Goal: Task Accomplishment & Management: Complete application form

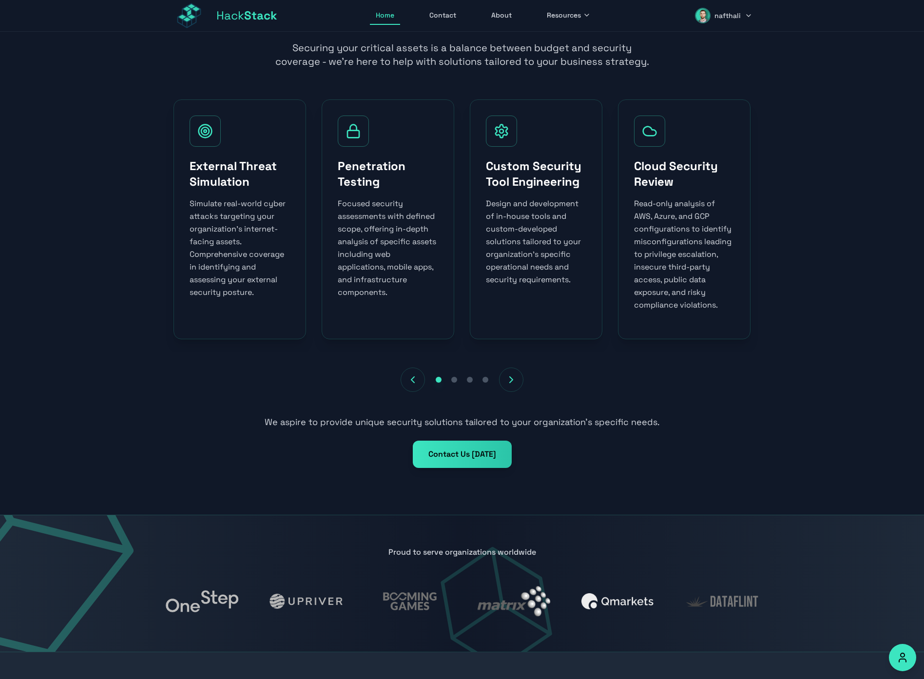
scroll to position [397, 0]
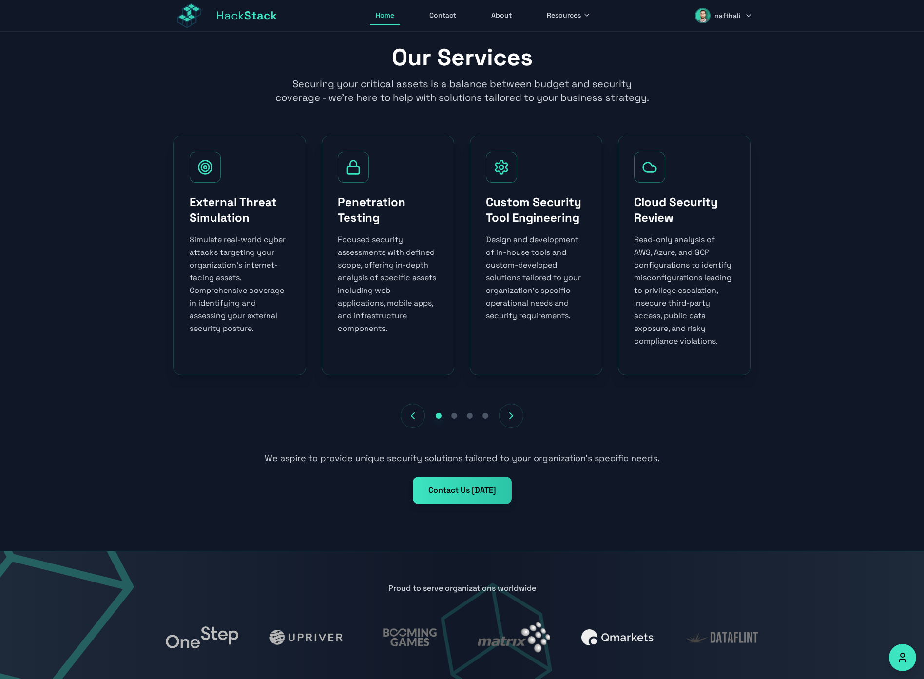
click at [730, 19] on span "nafthali" at bounding box center [728, 16] width 26 height 10
click at [714, 43] on link "Dashboard" at bounding box center [711, 42] width 93 height 21
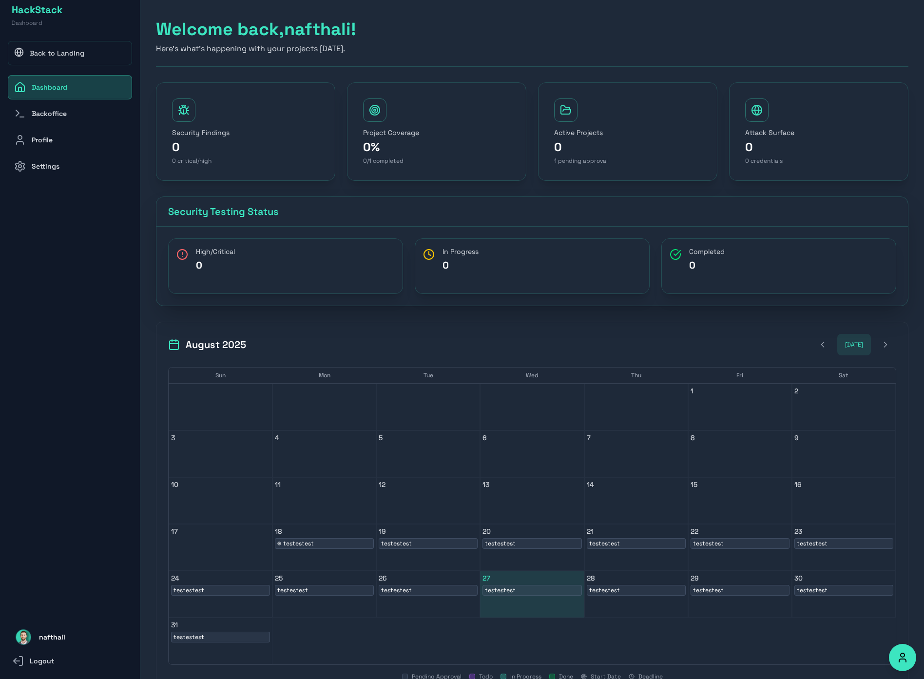
click at [69, 114] on link "Backoffice" at bounding box center [70, 113] width 124 height 24
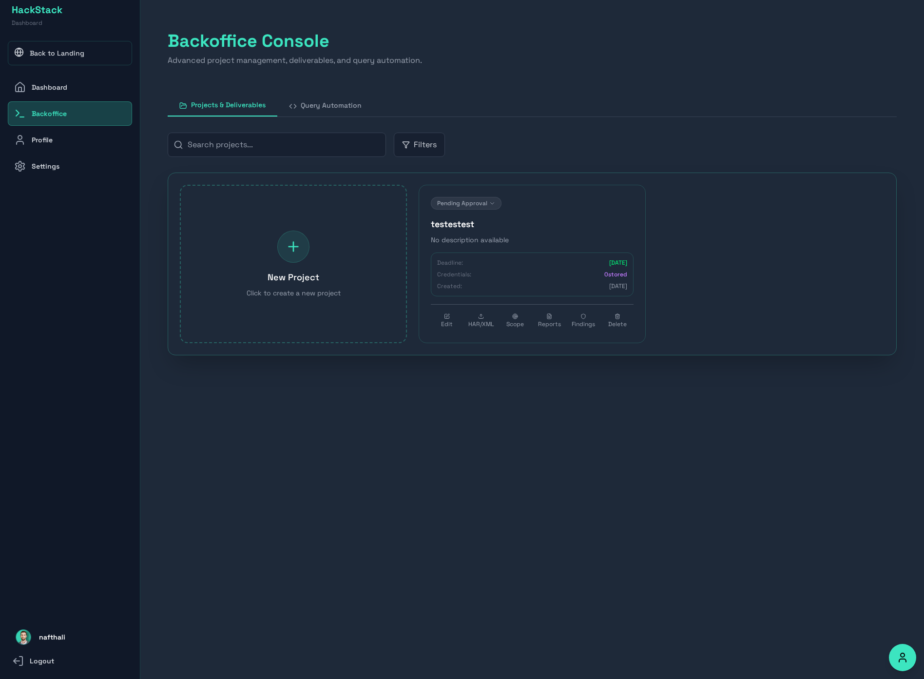
click at [484, 226] on h4 "testestest" at bounding box center [532, 224] width 203 height 14
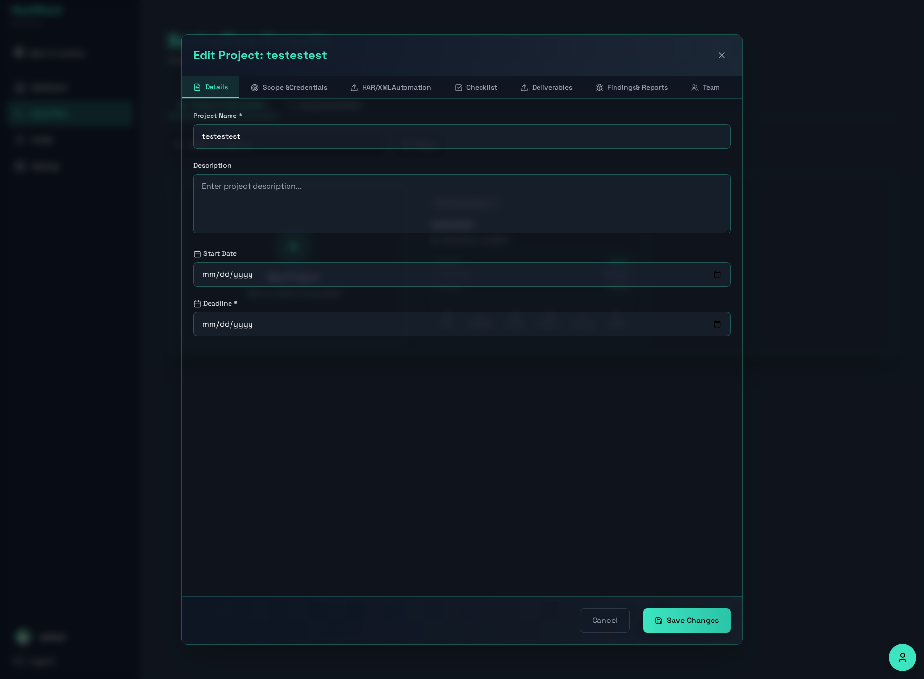
click at [722, 55] on icon at bounding box center [722, 55] width 10 height 10
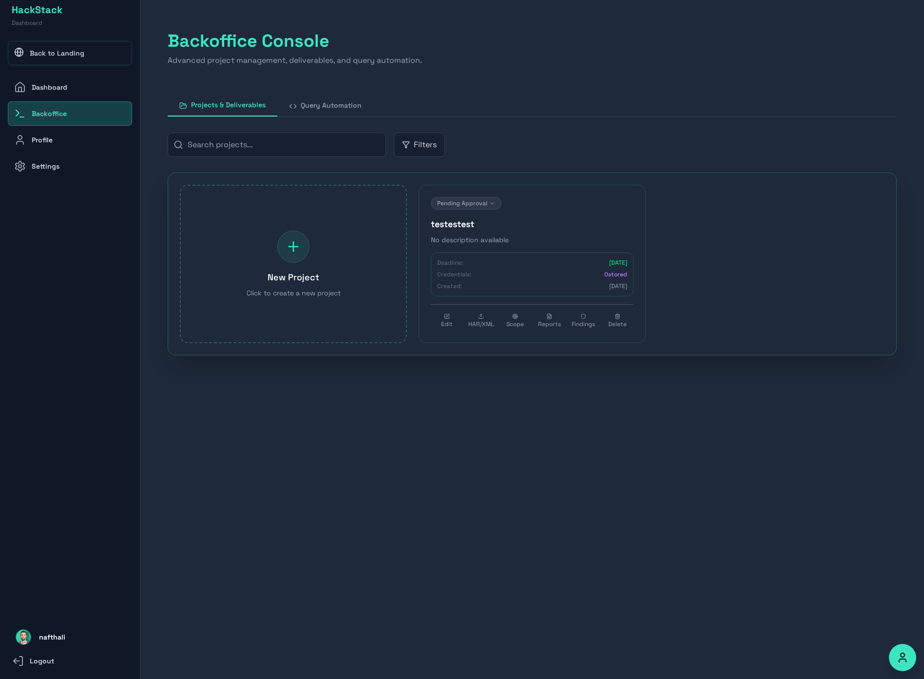
click at [334, 114] on button "Query Automation" at bounding box center [325, 105] width 96 height 22
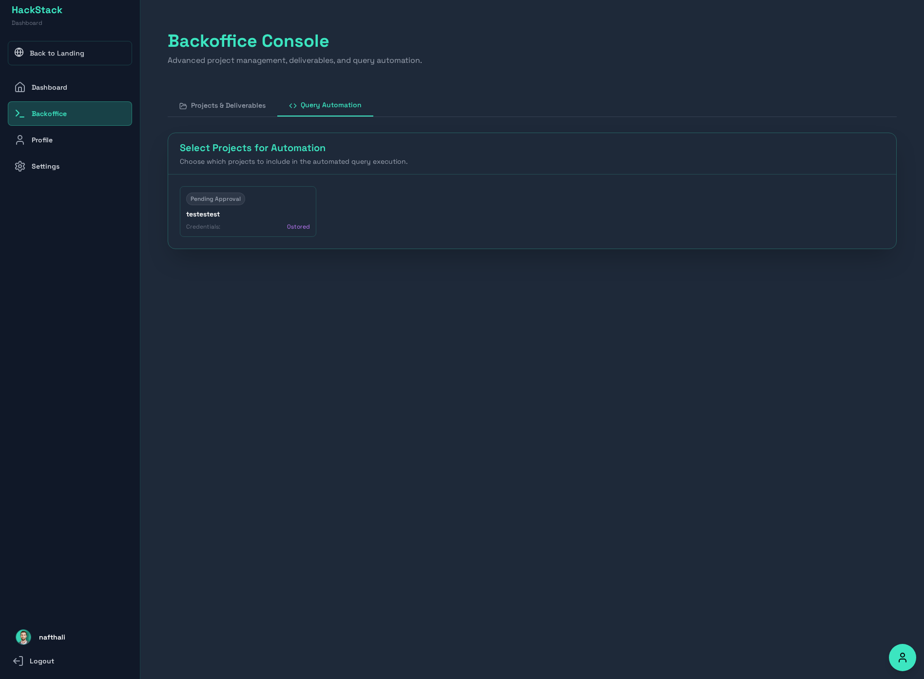
click at [246, 206] on div "Pending Approval testestest Credentials: 0 stored" at bounding box center [248, 211] width 137 height 51
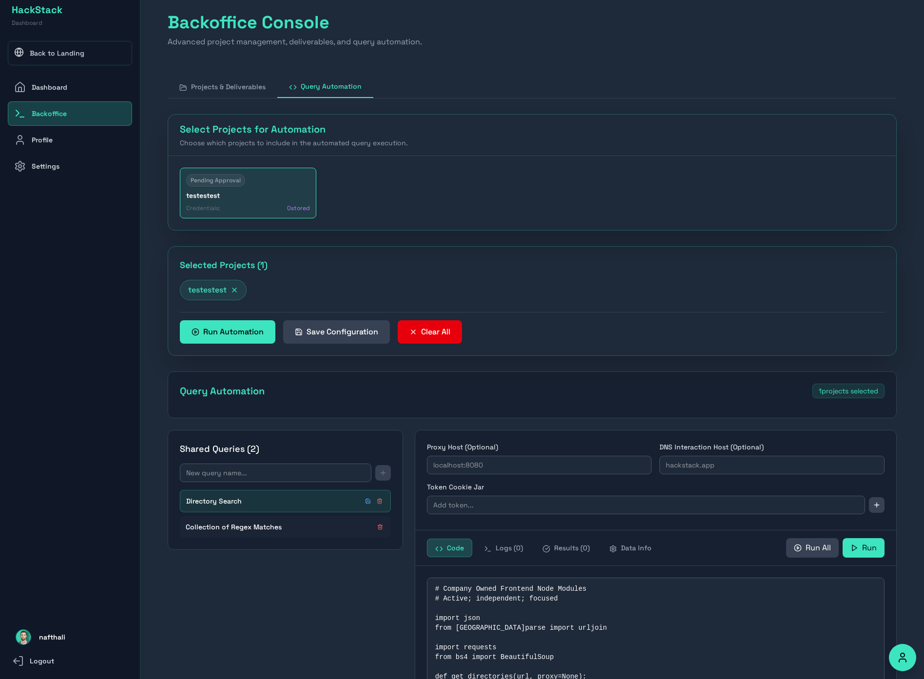
scroll to position [19, 0]
click at [335, 461] on div "Shared Queries ( 2 ) Directory Search Collection of Regex Matches" at bounding box center [285, 490] width 235 height 120
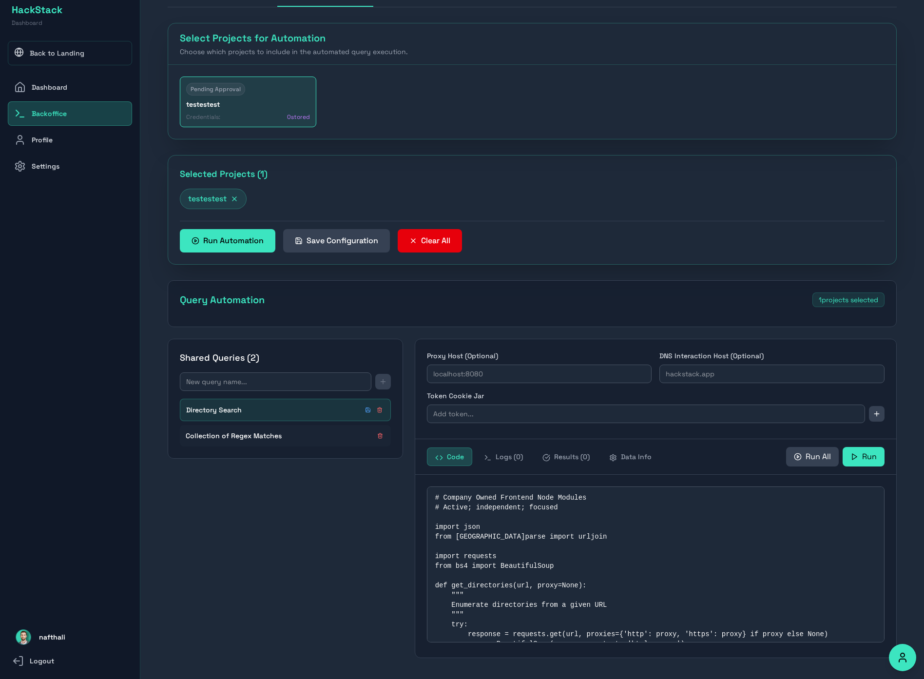
scroll to position [119, 0]
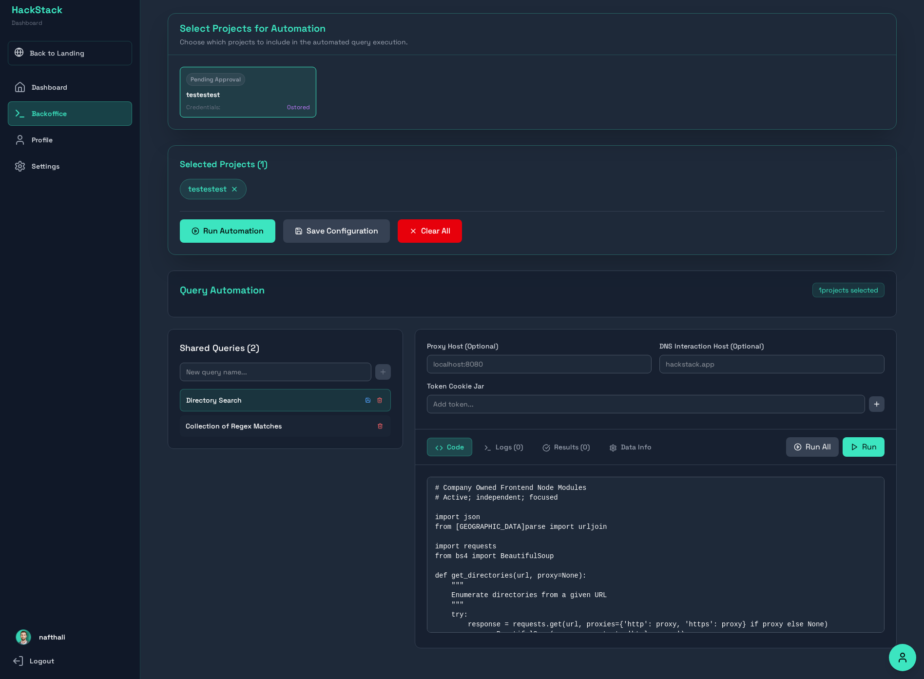
click at [304, 432] on div "Collection of Regex Matches" at bounding box center [285, 425] width 211 height 21
click at [260, 428] on span "Collection of Regex Matches" at bounding box center [234, 426] width 96 height 10
type textarea "import re import requests def find_patterns(url, patterns, proxy=None): """ Sea…"
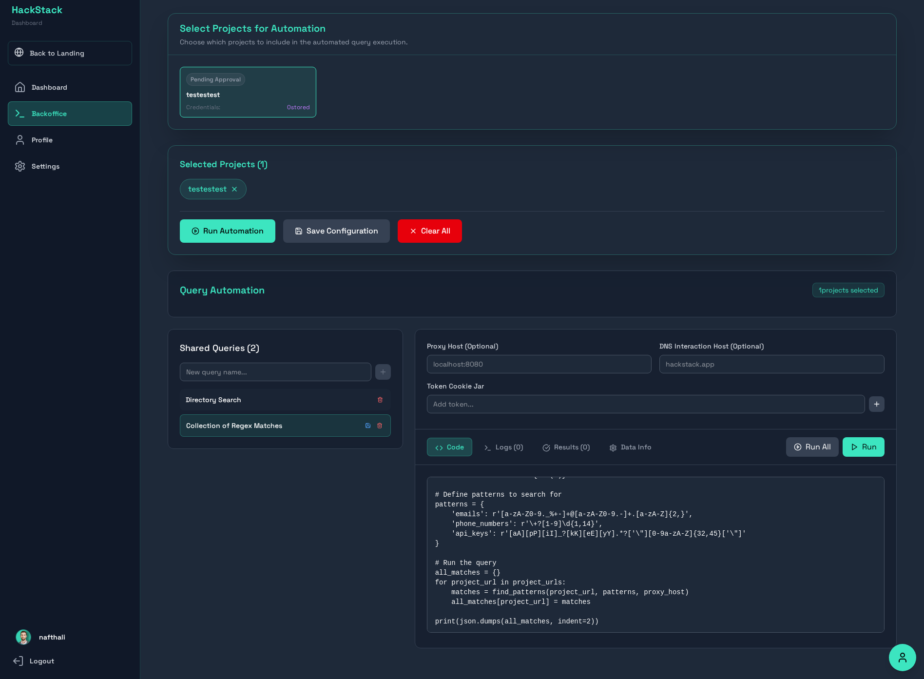
scroll to position [0, 0]
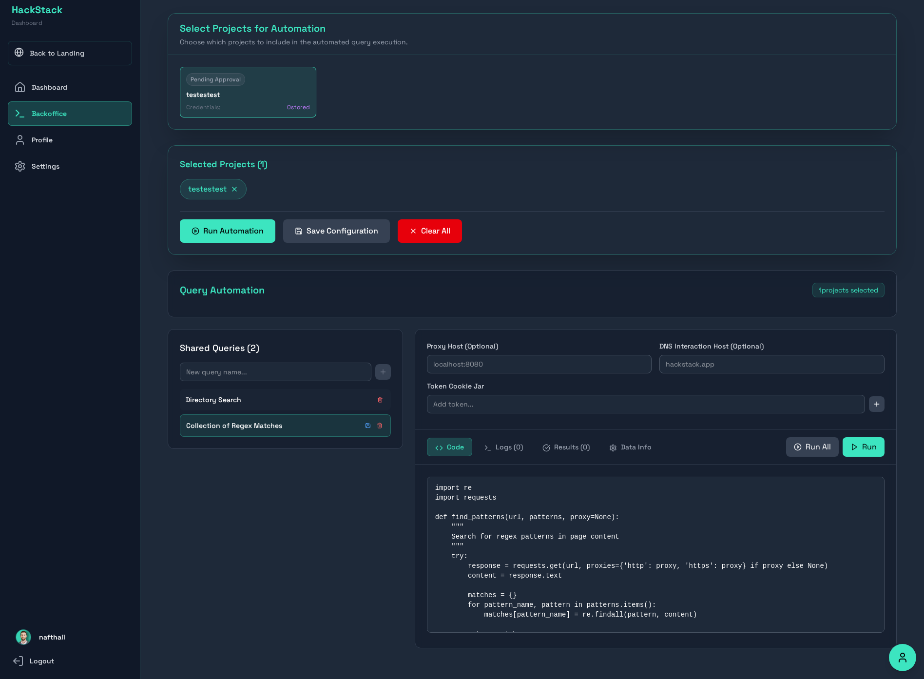
click at [88, 68] on div "HackStack Dashboard Back to Landing Dashboard Backoffice Profile Settings Your …" at bounding box center [70, 339] width 140 height 679
click at [88, 58] on link "Back to Landing" at bounding box center [70, 53] width 124 height 24
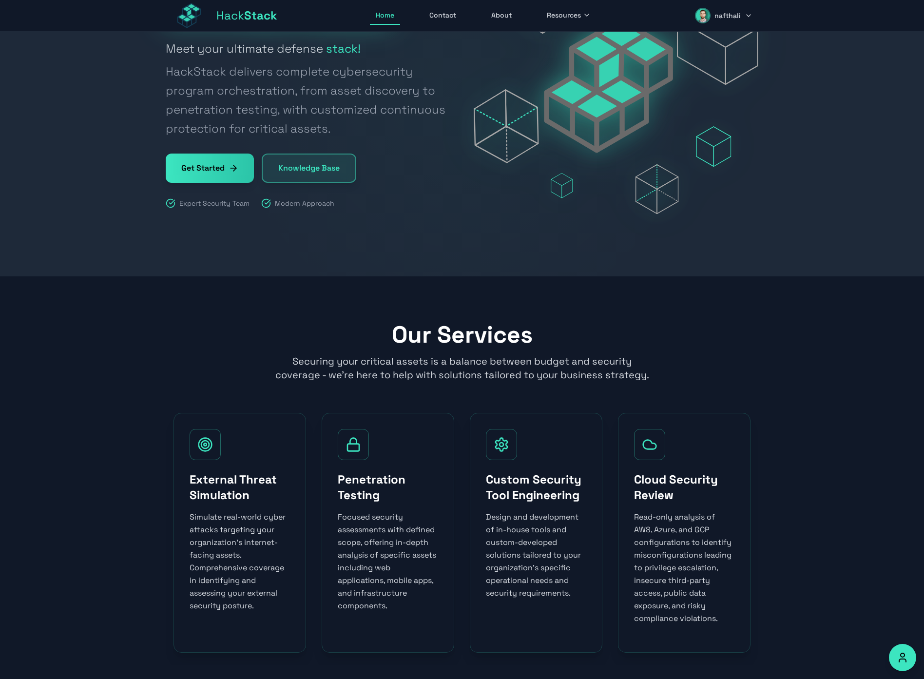
click at [732, 23] on button "nafthali" at bounding box center [723, 15] width 69 height 23
click at [703, 39] on link "Dashboard" at bounding box center [711, 42] width 93 height 21
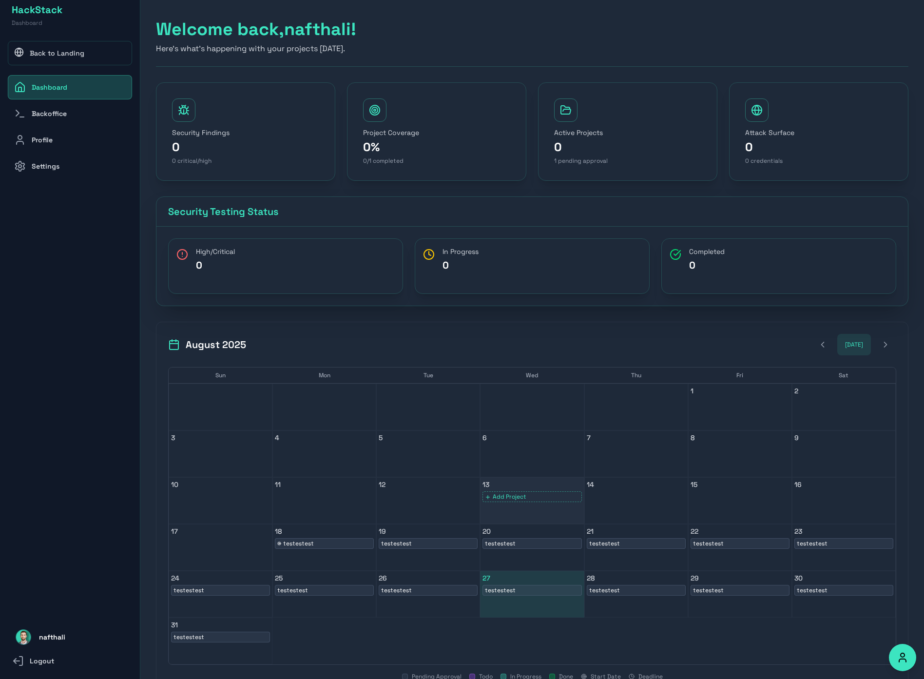
click at [514, 502] on div "13 Add Project" at bounding box center [532, 500] width 104 height 47
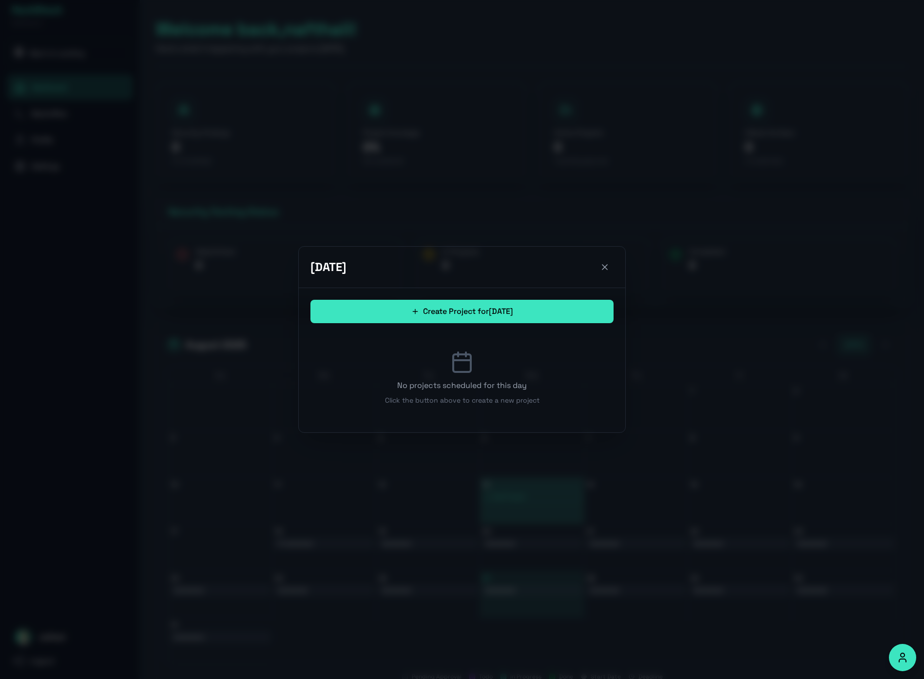
click at [448, 308] on button "Create Project for 13/08/2025" at bounding box center [462, 311] width 303 height 23
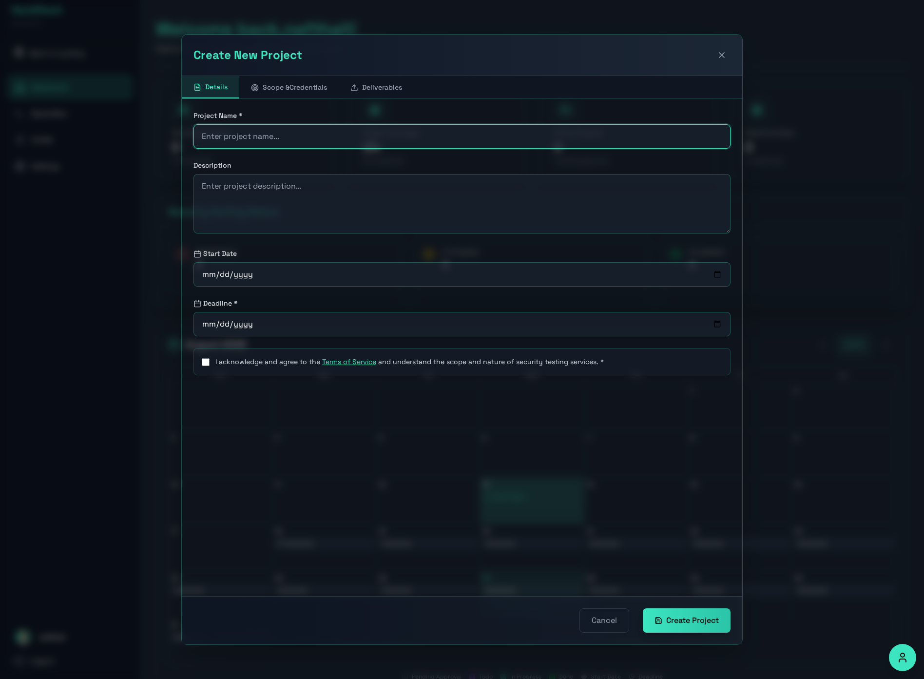
click at [290, 137] on input "text" at bounding box center [462, 136] width 537 height 24
type input "riskey"
click at [275, 88] on span "Scope &" at bounding box center [276, 87] width 27 height 9
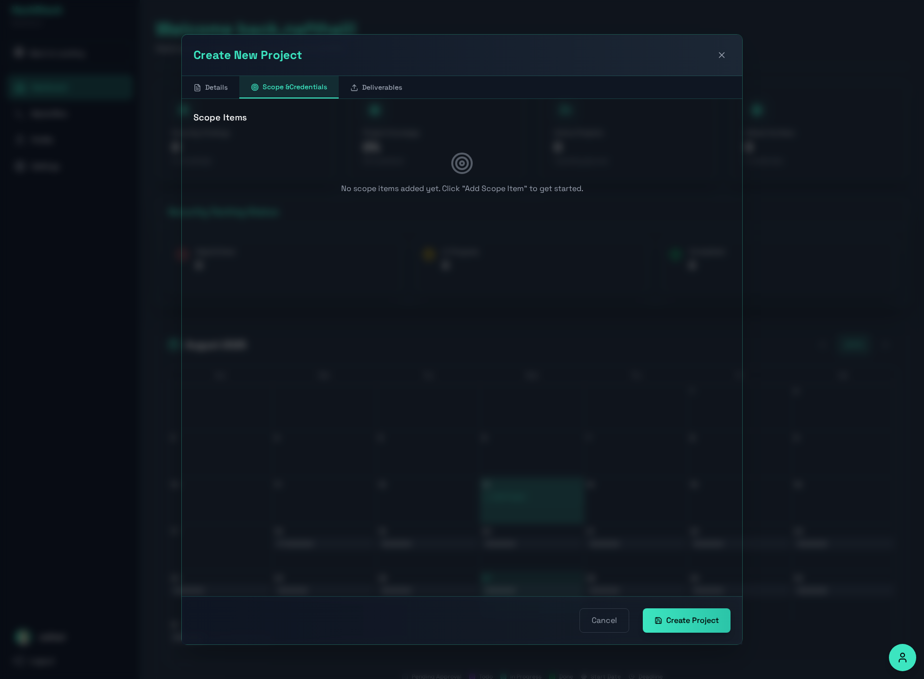
click at [695, 623] on button "Create Project" at bounding box center [687, 620] width 88 height 24
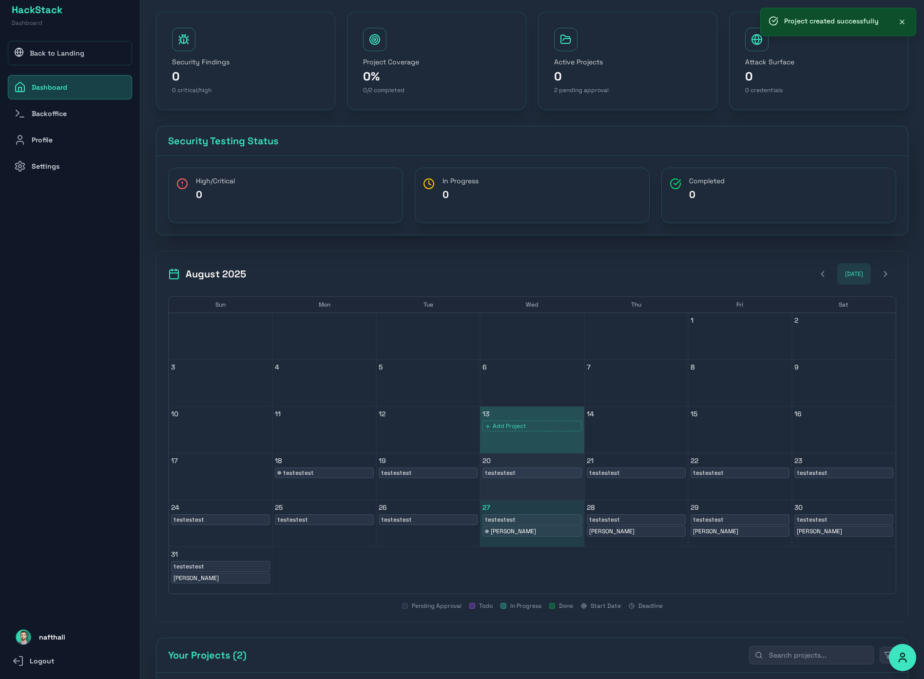
scroll to position [131, 0]
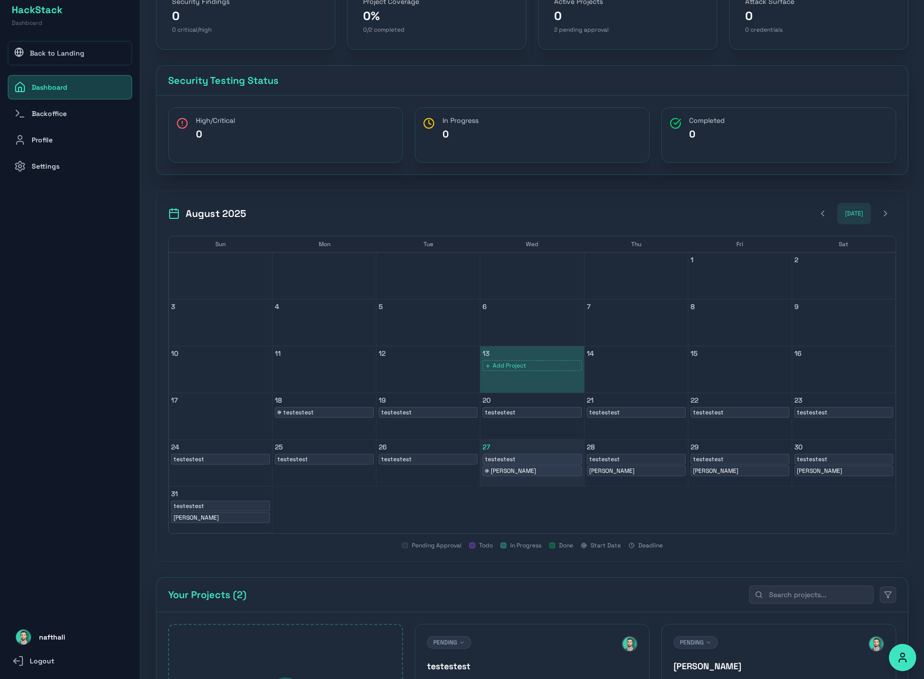
click at [512, 471] on div "riskey" at bounding box center [532, 471] width 94 height 8
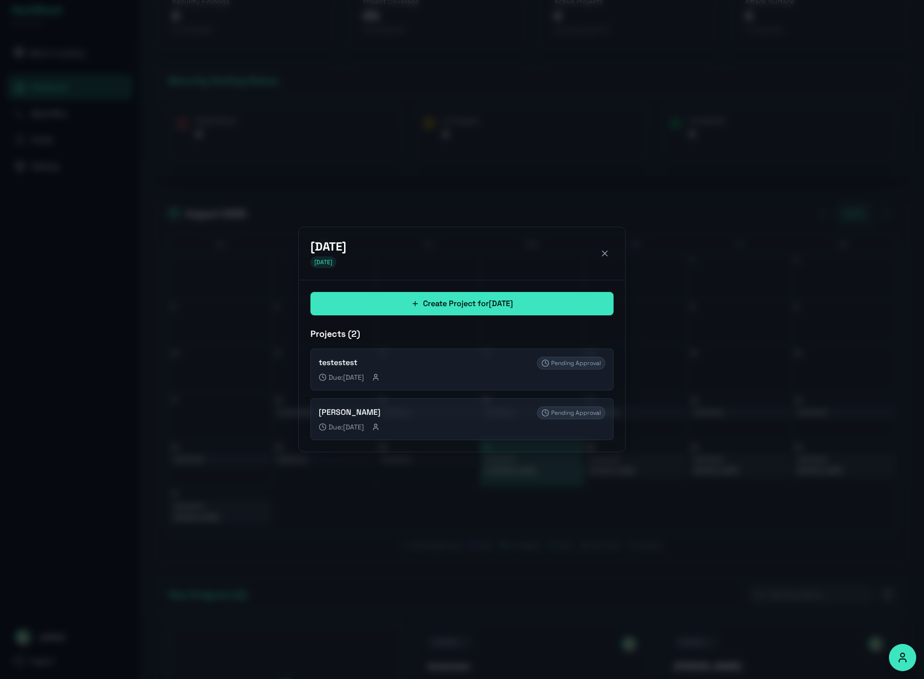
click at [602, 256] on icon at bounding box center [605, 254] width 10 height 10
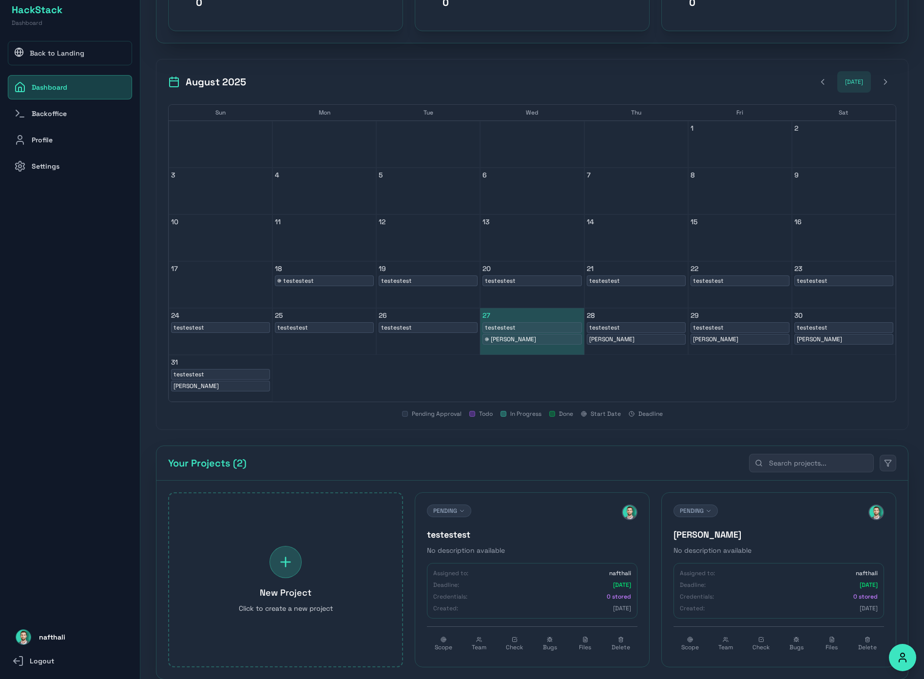
scroll to position [282, 0]
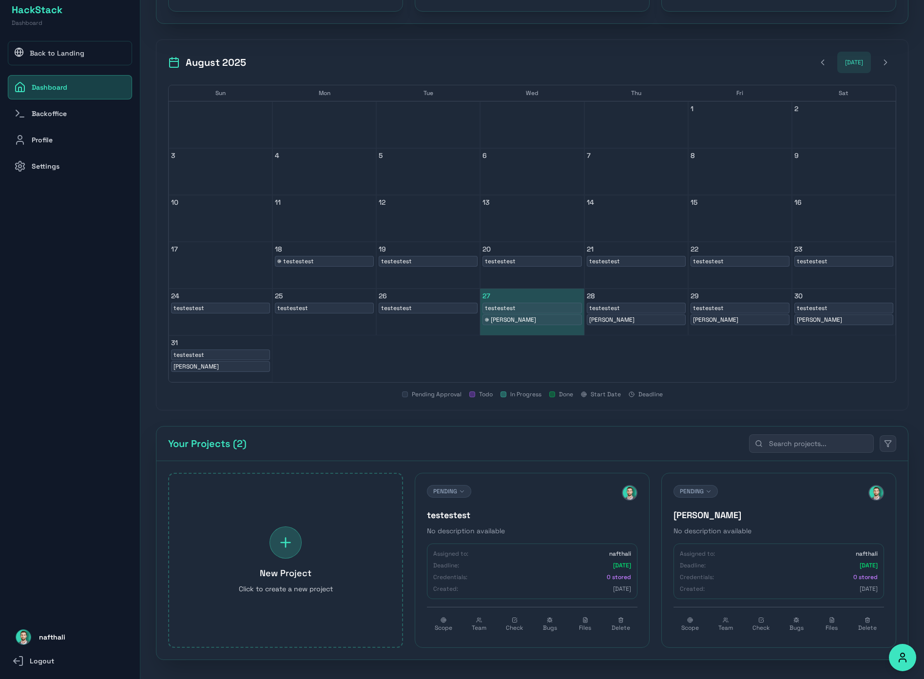
click at [701, 511] on h4 "riskey" at bounding box center [779, 515] width 211 height 14
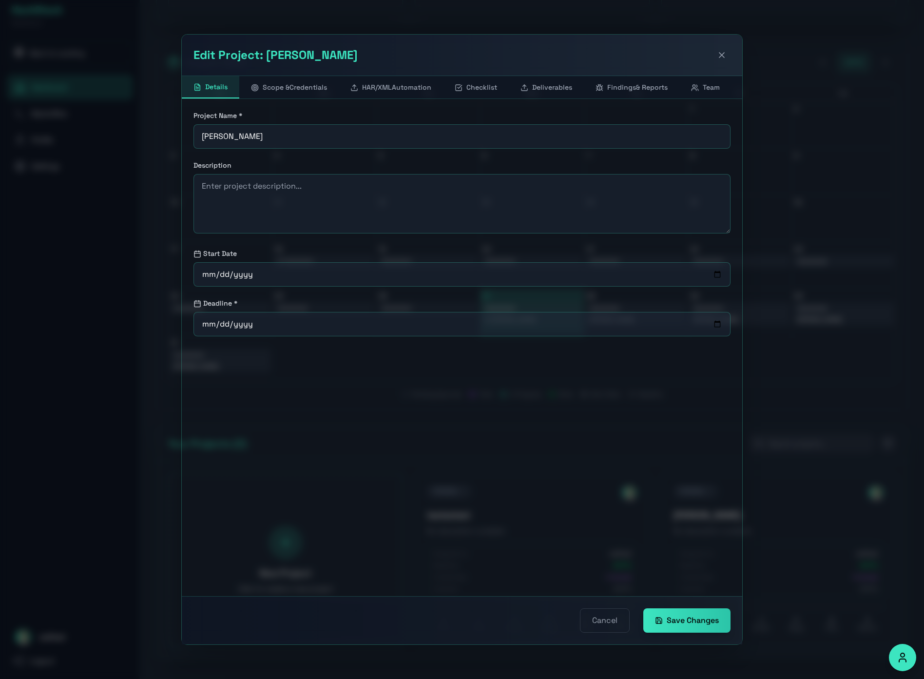
click at [723, 53] on icon at bounding box center [722, 55] width 10 height 10
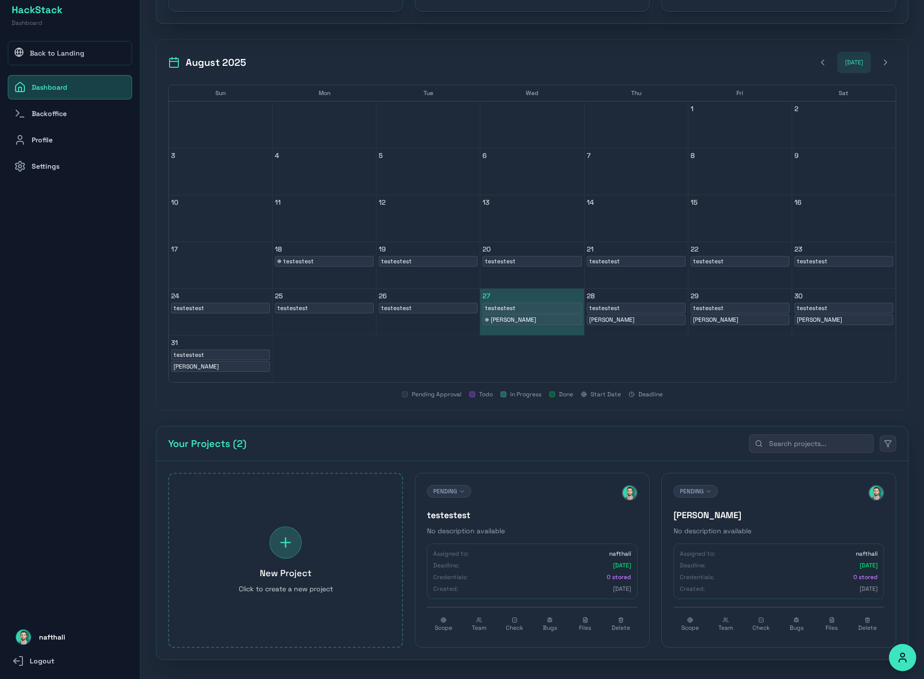
scroll to position [0, 0]
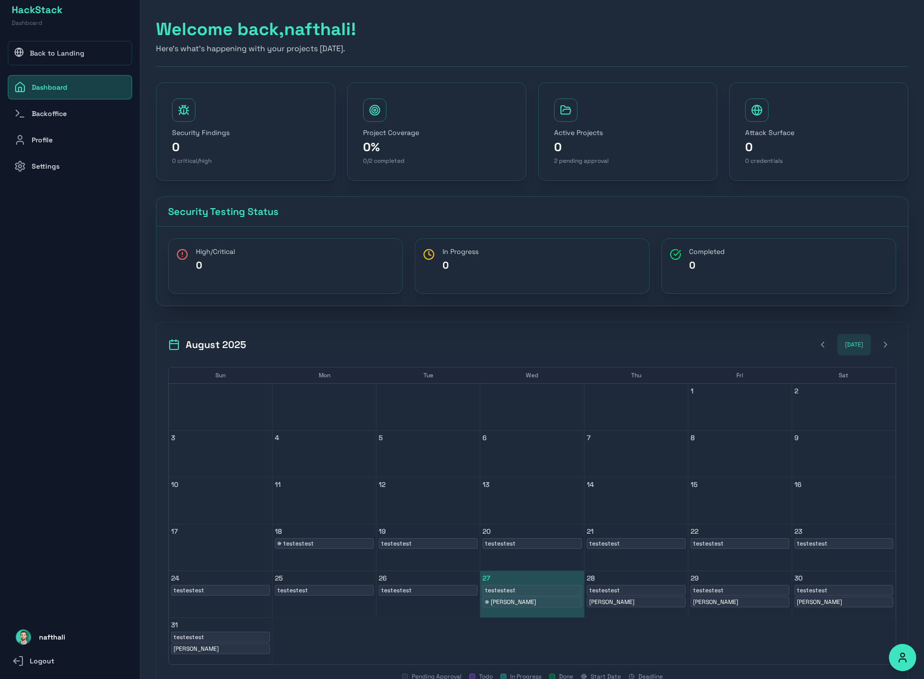
click at [64, 113] on link "Backoffice" at bounding box center [70, 113] width 124 height 24
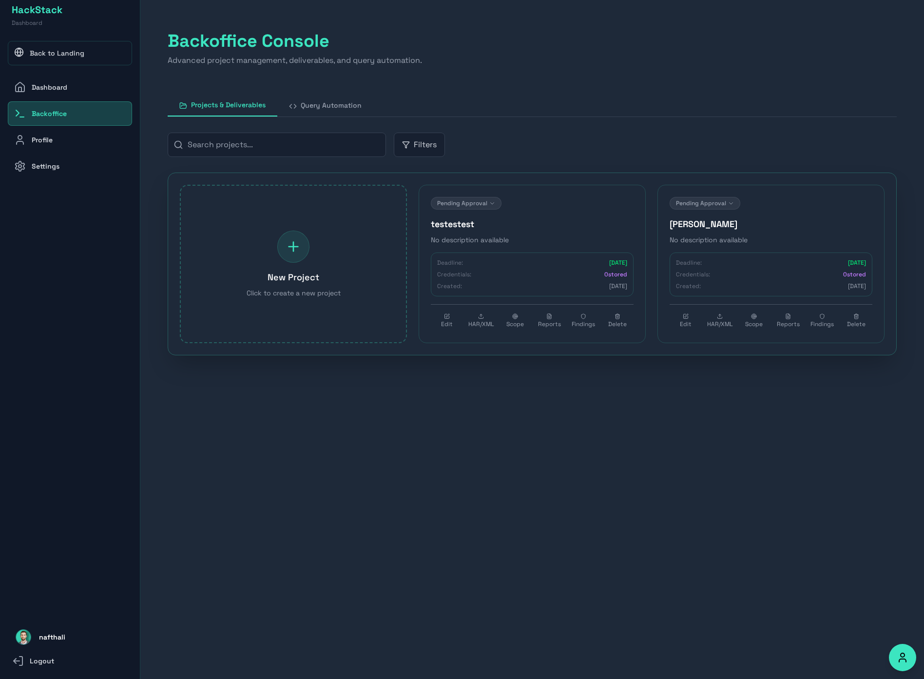
click at [627, 231] on h4 "testestest" at bounding box center [532, 224] width 203 height 14
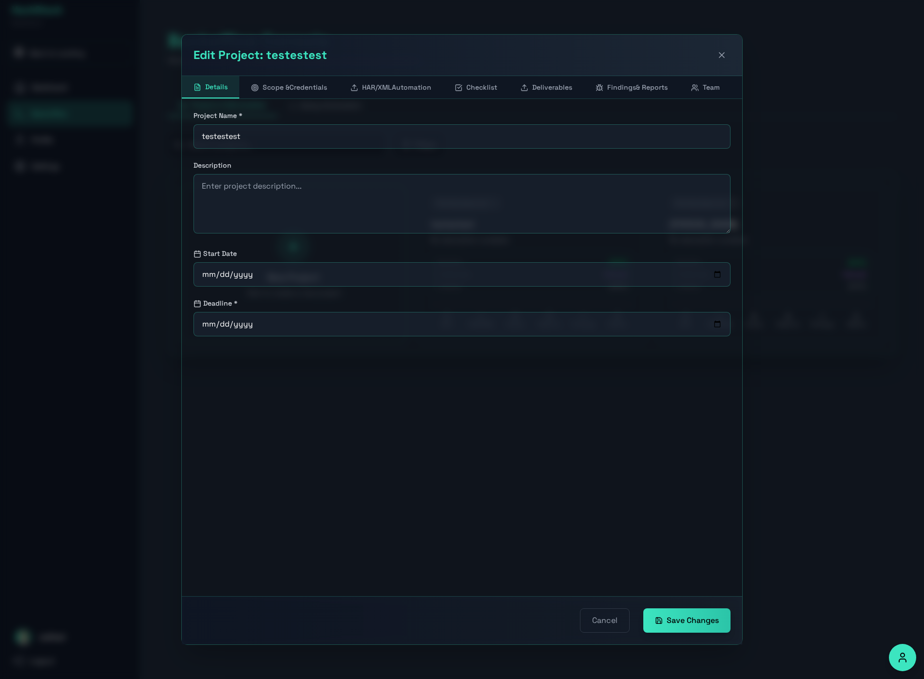
click at [721, 47] on button at bounding box center [722, 55] width 18 height 18
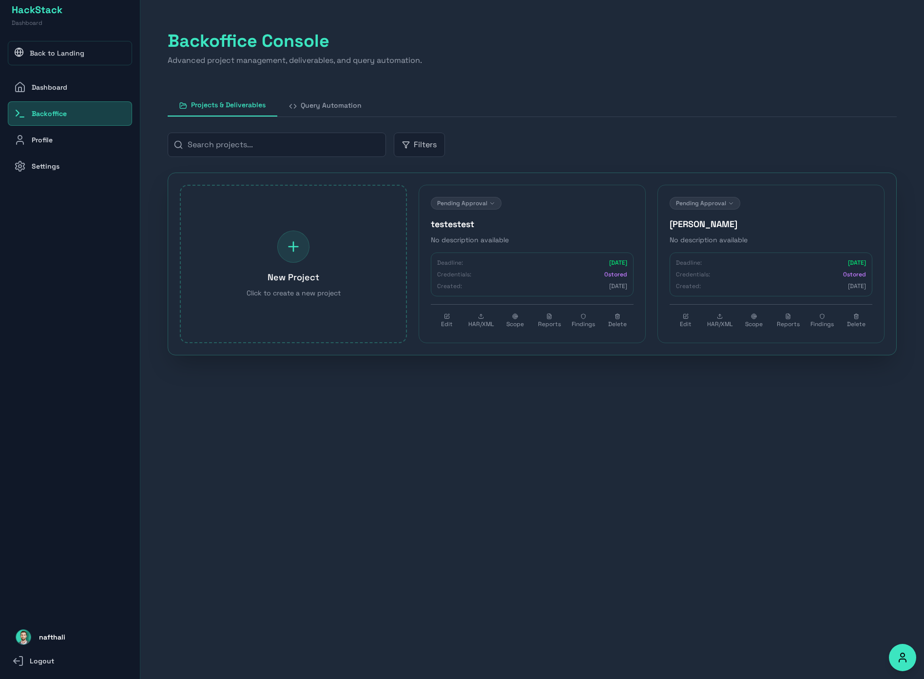
click at [337, 101] on button "Query Automation" at bounding box center [325, 105] width 96 height 22
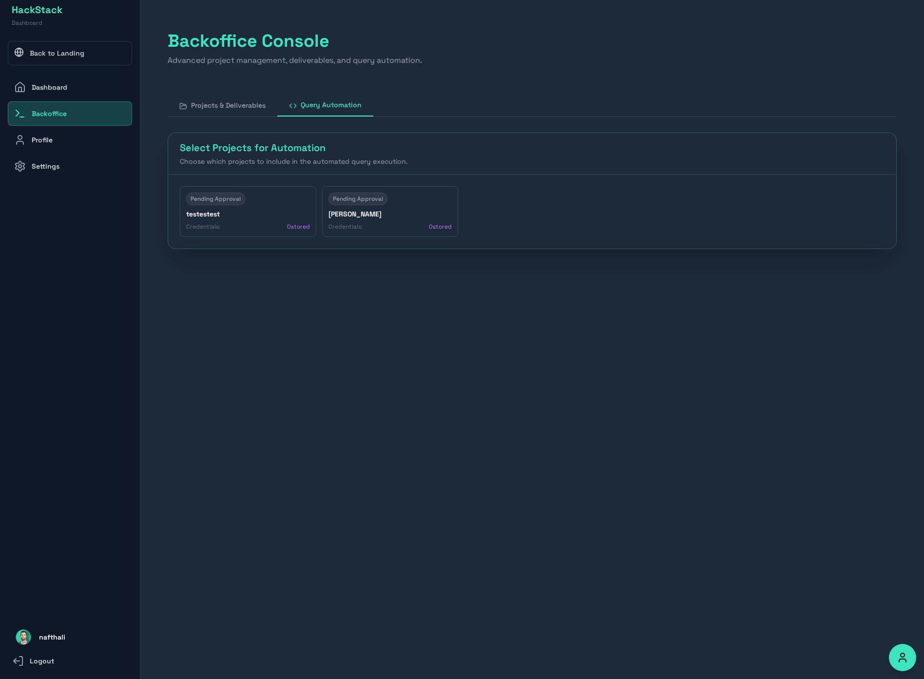
click at [272, 218] on h4 "testestest" at bounding box center [248, 214] width 124 height 10
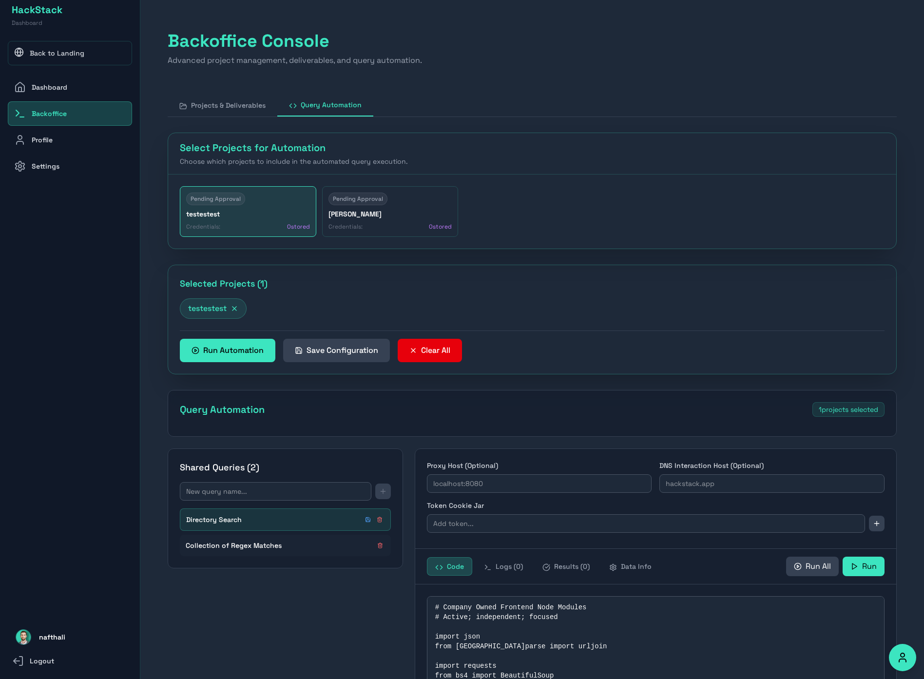
click at [358, 212] on h4 "riskey" at bounding box center [391, 214] width 124 height 10
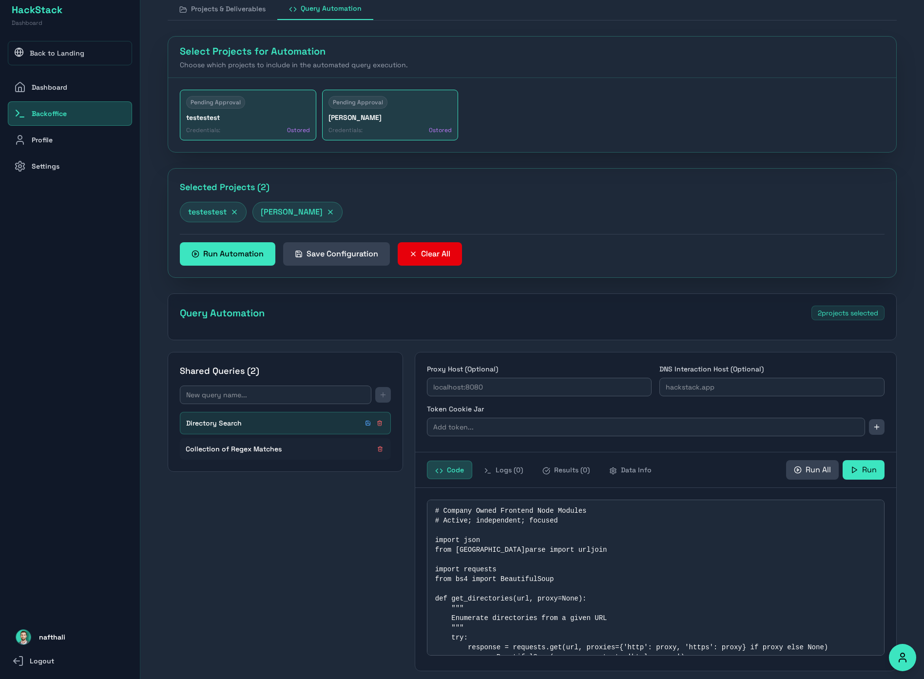
scroll to position [98, 0]
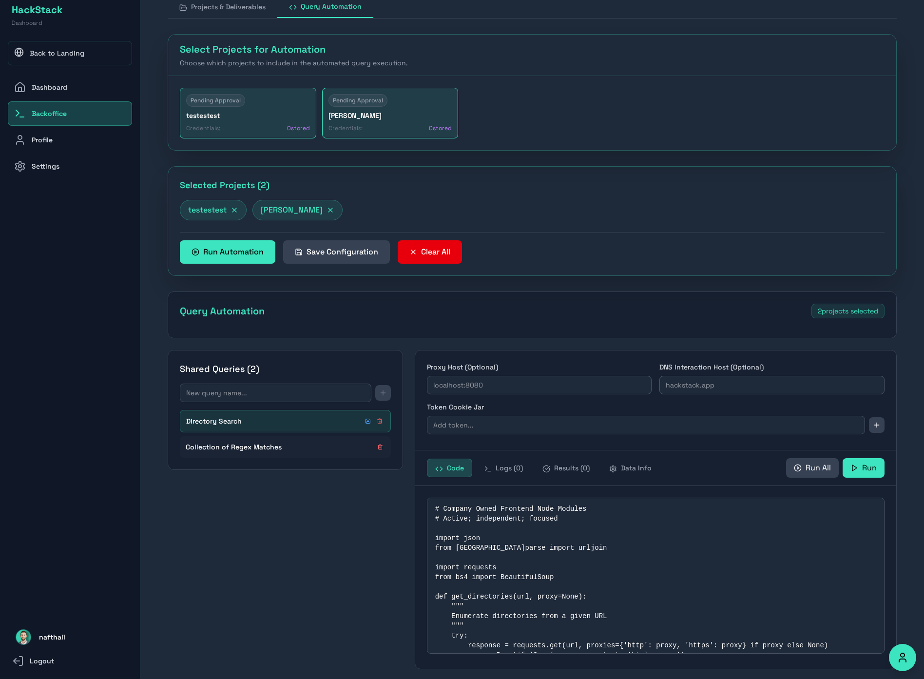
click at [269, 445] on span "Collection of Regex Matches" at bounding box center [234, 447] width 96 height 10
type textarea "import re import requests def find_patterns(url, patterns, proxy=None): """ Sea…"
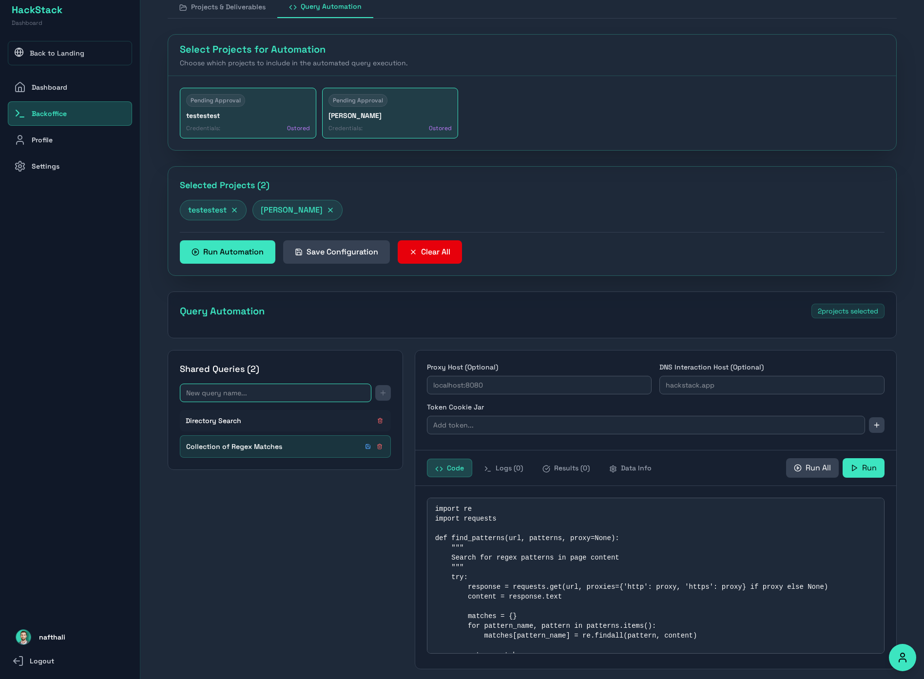
click at [272, 394] on input "text" at bounding box center [276, 393] width 192 height 19
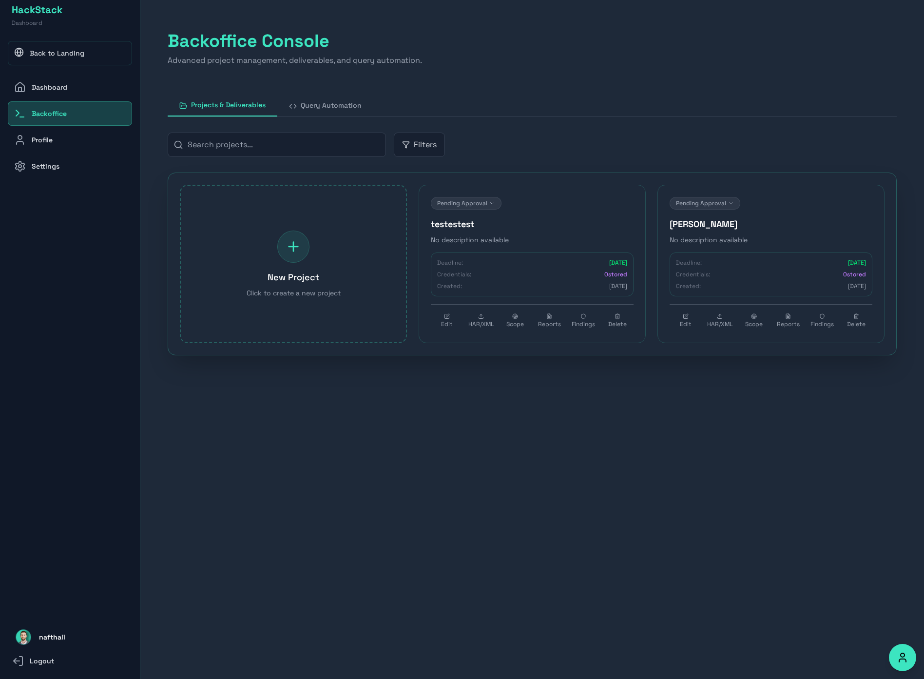
click at [528, 222] on h4 "testestest" at bounding box center [532, 224] width 203 height 14
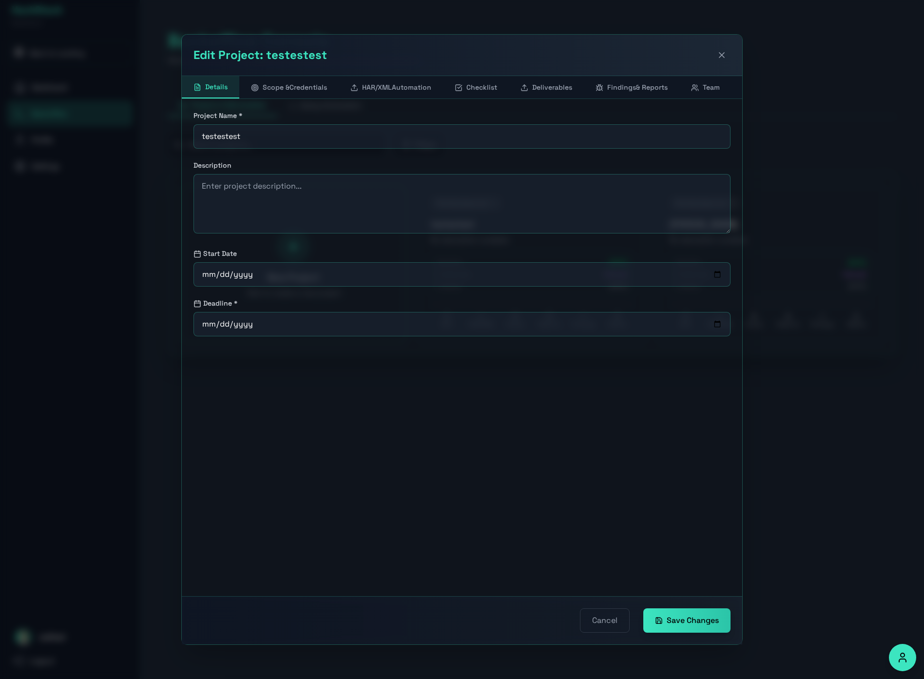
click at [723, 57] on icon at bounding box center [722, 55] width 5 height 5
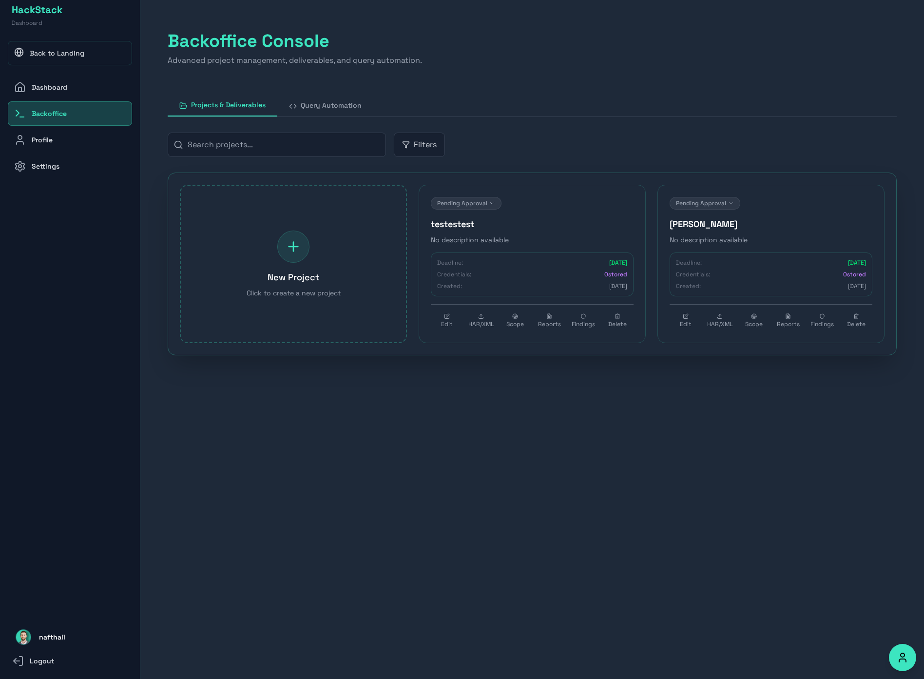
click at [334, 108] on button "Query Automation" at bounding box center [325, 105] width 96 height 22
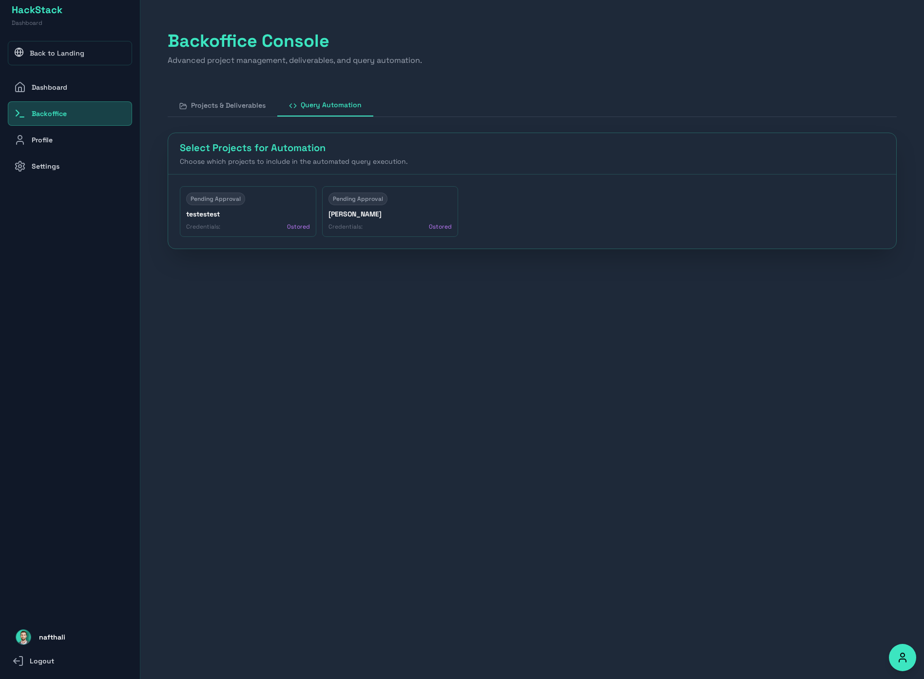
click at [408, 208] on div "Pending Approval riskey Credentials: 0 stored" at bounding box center [390, 211] width 137 height 51
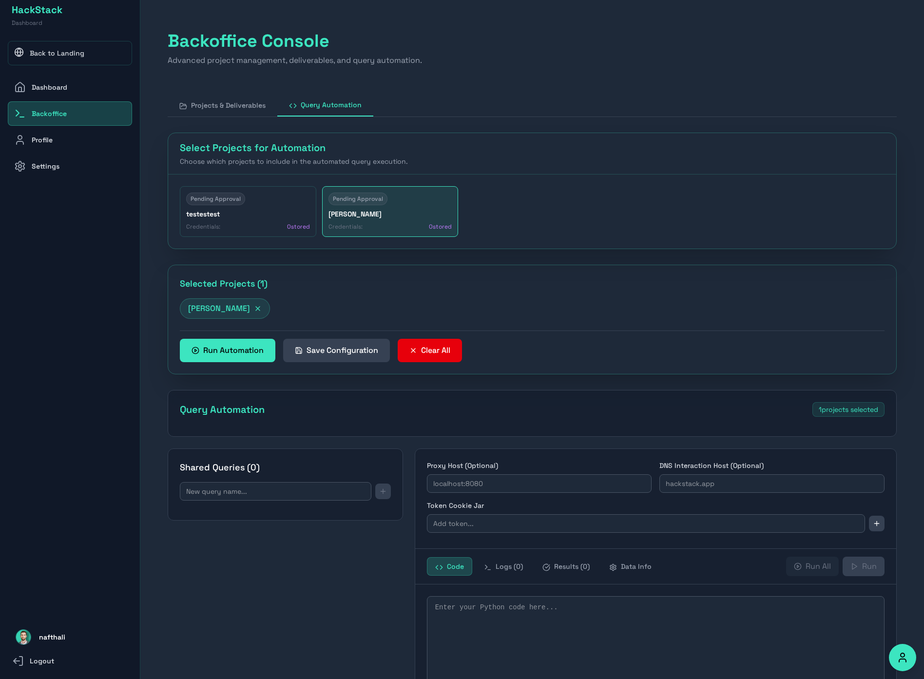
type textarea "# Company Owned Frontend Node Modules # Active; independent; focused import jso…"
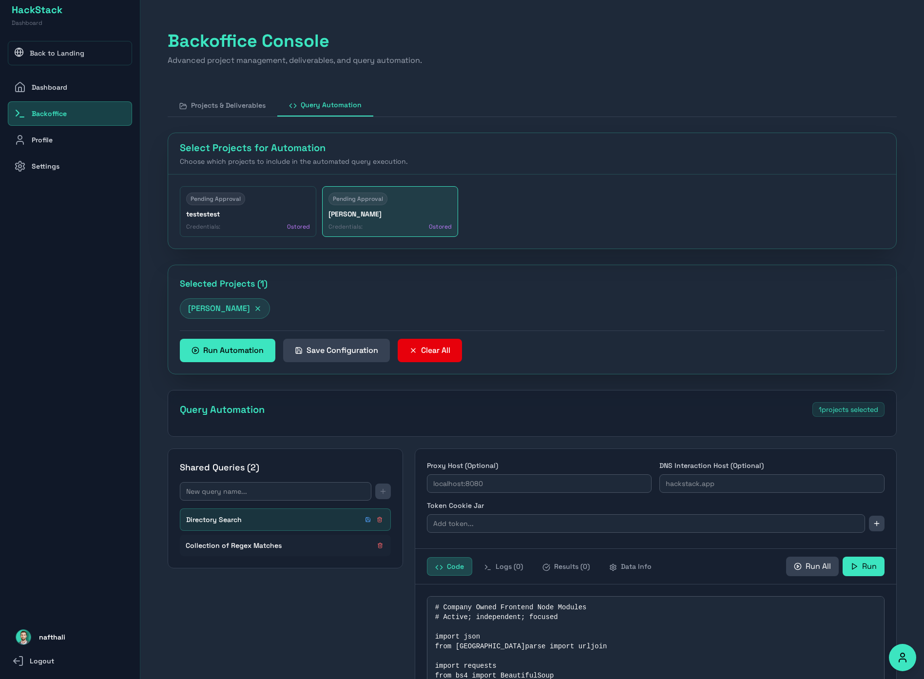
click at [274, 208] on div "Pending Approval testestest Credentials: 0 stored" at bounding box center [248, 211] width 137 height 51
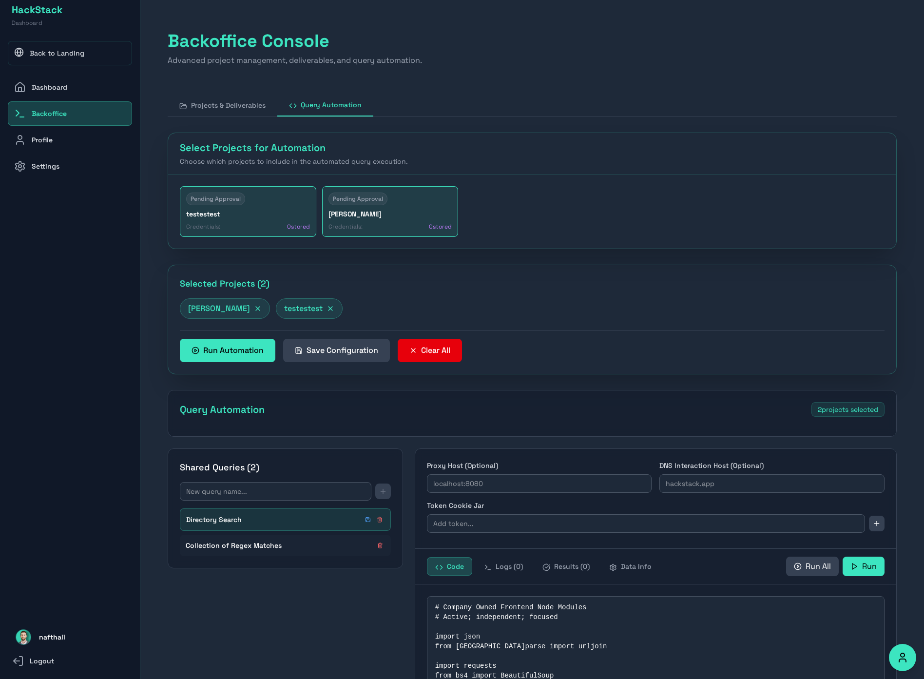
scroll to position [119, 0]
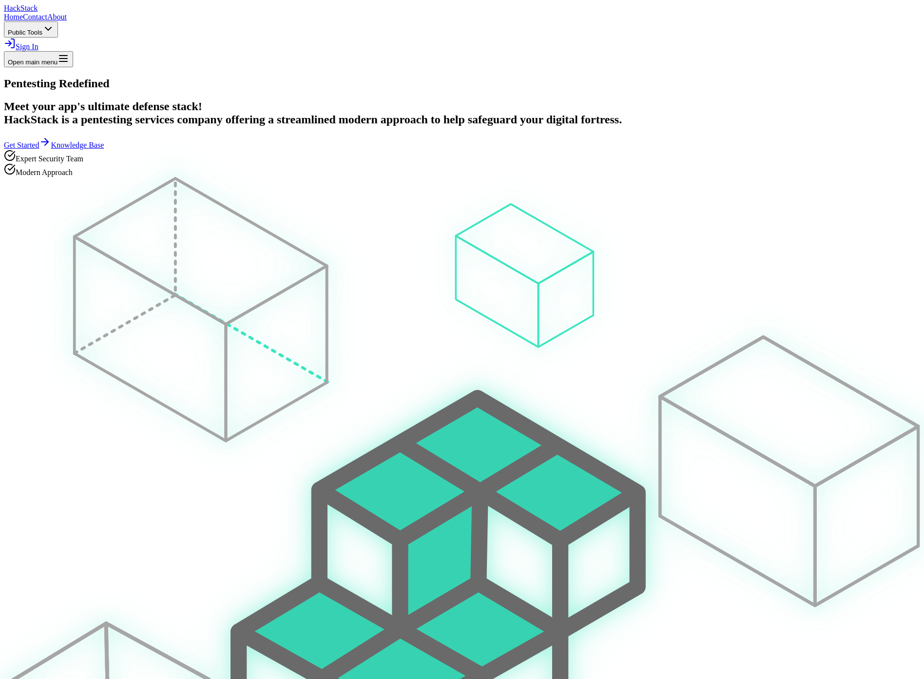
click at [39, 42] on link "Sign In" at bounding box center [21, 46] width 35 height 8
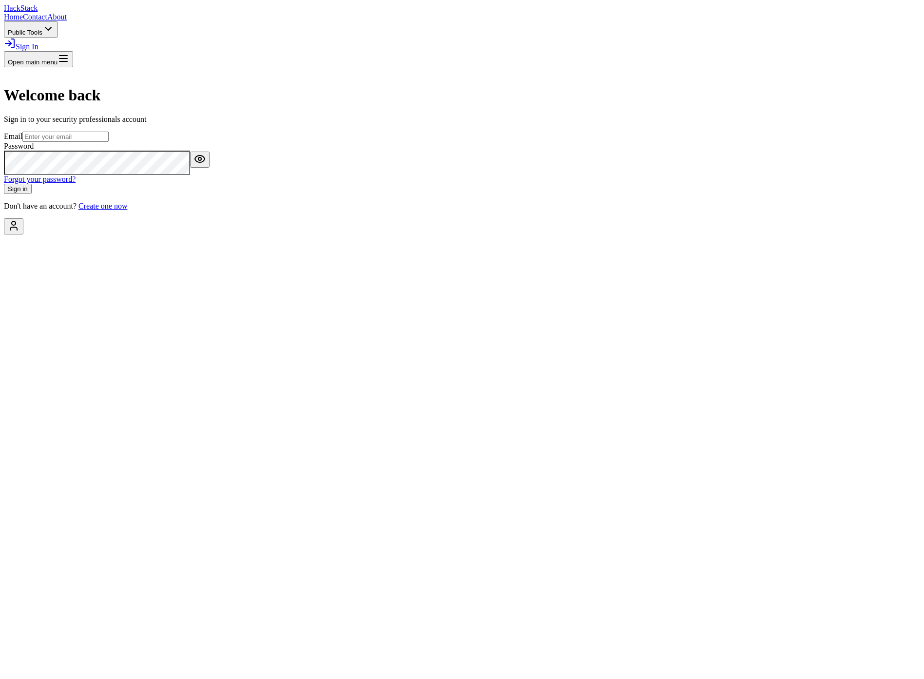
click at [109, 142] on input "email" at bounding box center [65, 137] width 86 height 10
type input "[EMAIL_ADDRESS][DOMAIN_NAME]"
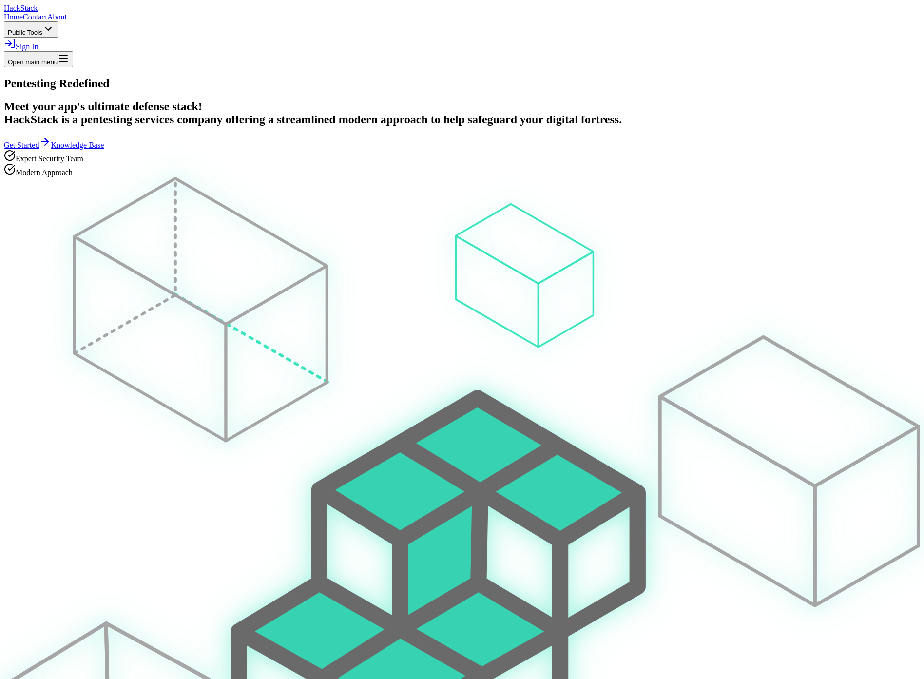
click at [39, 42] on link "Sign In" at bounding box center [21, 46] width 35 height 8
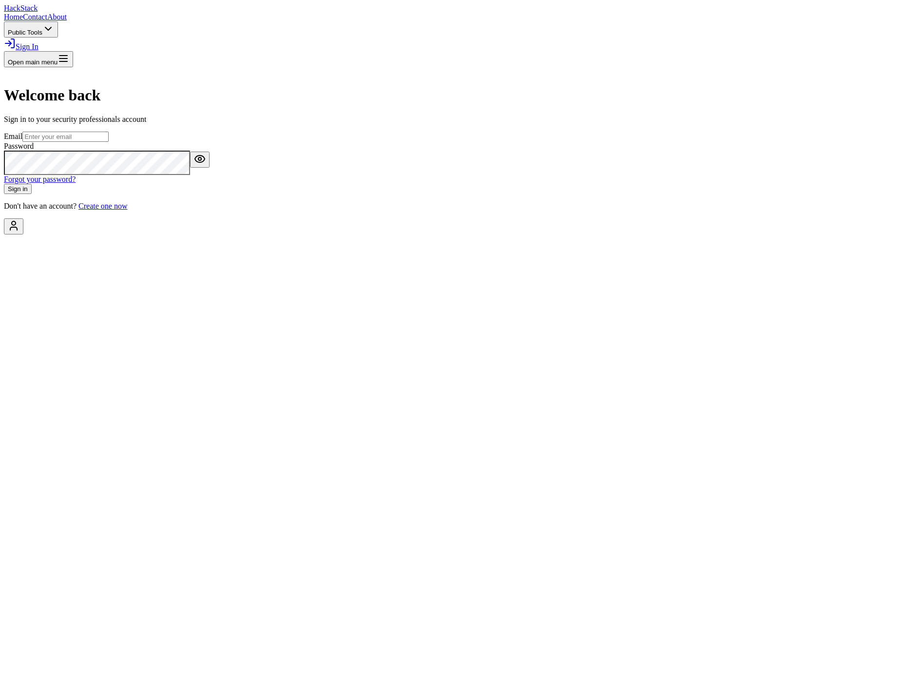
click at [109, 142] on input "email" at bounding box center [65, 137] width 86 height 10
type input "[EMAIL_ADDRESS][DOMAIN_NAME]"
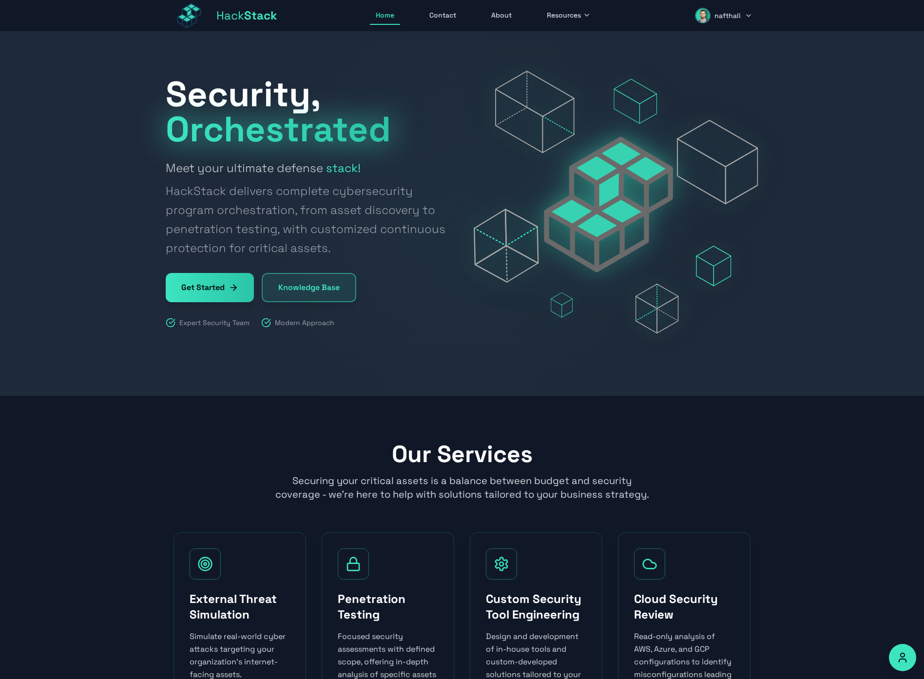
click at [741, 14] on button "nafthali" at bounding box center [723, 15] width 69 height 23
click at [717, 44] on link "Dashboard" at bounding box center [711, 42] width 93 height 21
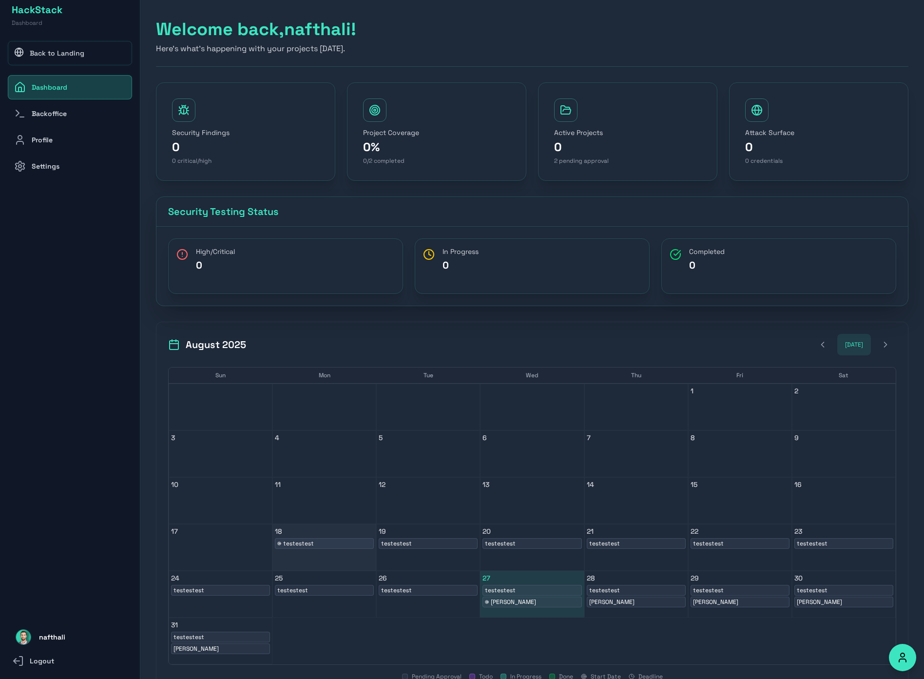
click at [312, 544] on span "testestest" at bounding box center [298, 544] width 31 height 8
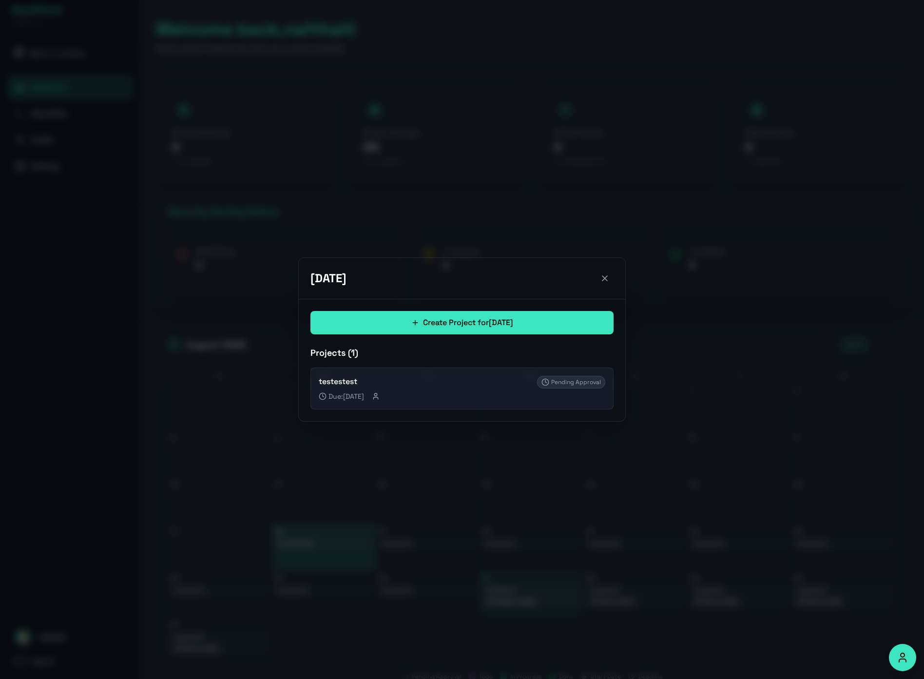
click at [456, 389] on div "testestest Due: 08/09/2025" at bounding box center [428, 388] width 218 height 25
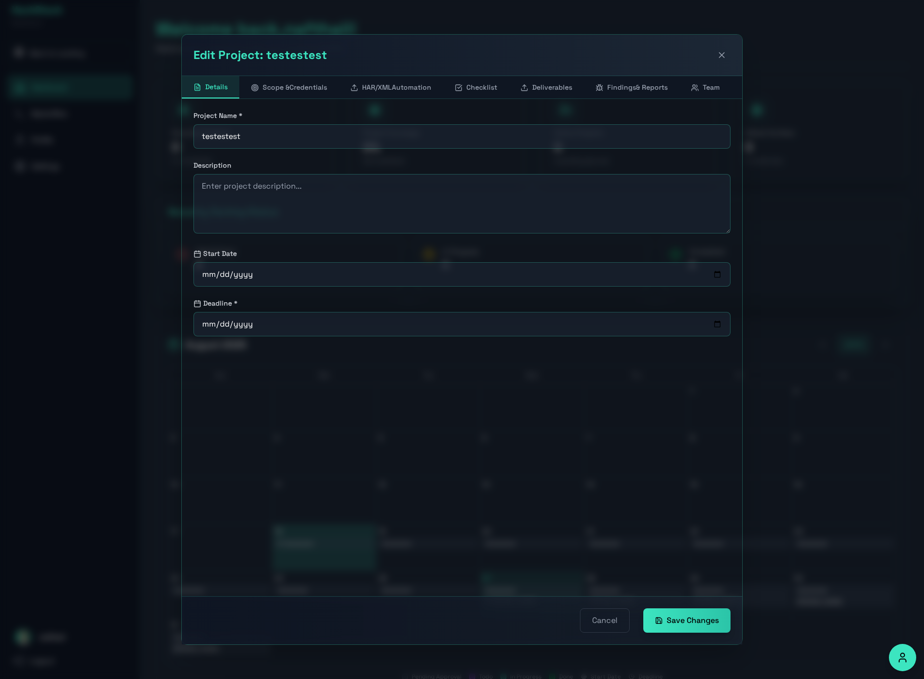
click at [313, 86] on button "Scope & Credentials" at bounding box center [288, 87] width 99 height 22
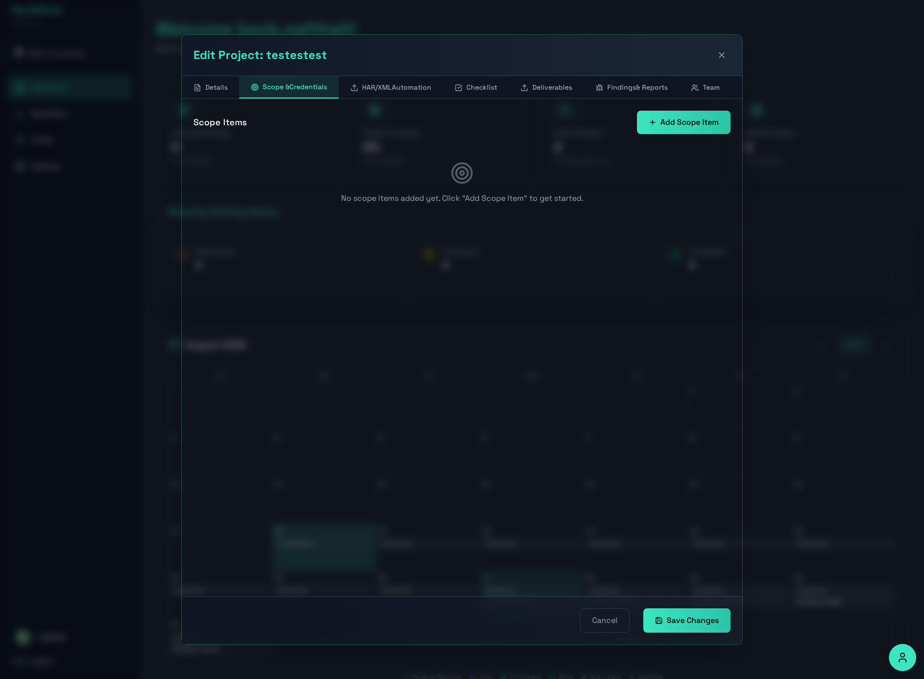
click at [667, 117] on button "Add Scope Item" at bounding box center [684, 122] width 94 height 23
select select "Staging"
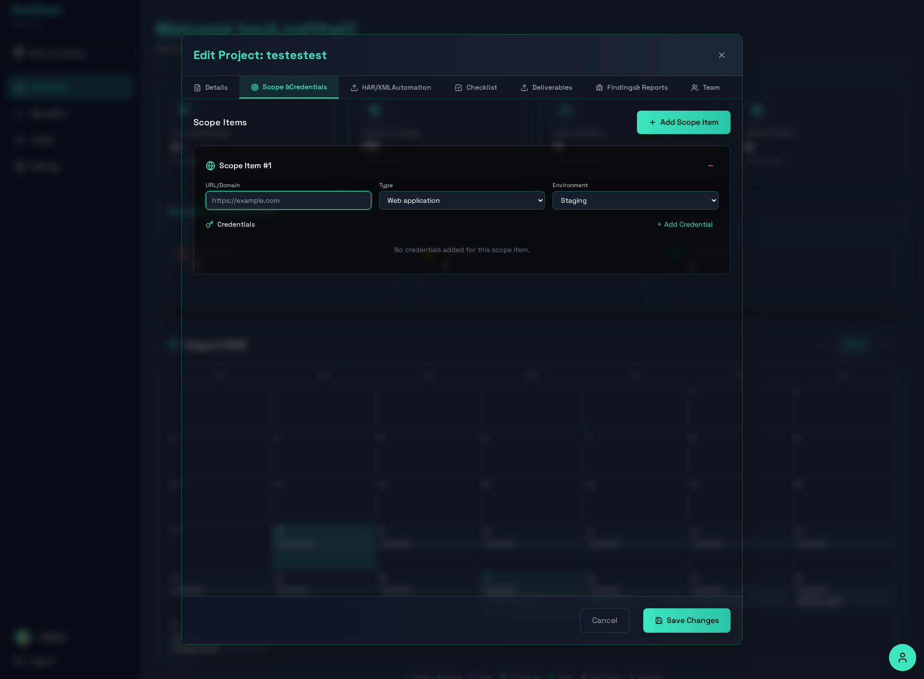
click at [257, 198] on input "text" at bounding box center [289, 200] width 166 height 19
type input "test.com"
click at [643, 202] on select "Production Staging Development Testing UAT" at bounding box center [636, 200] width 166 height 19
select select "Testing"
click at [553, 191] on select "Production Staging Development Testing UAT" at bounding box center [636, 200] width 166 height 19
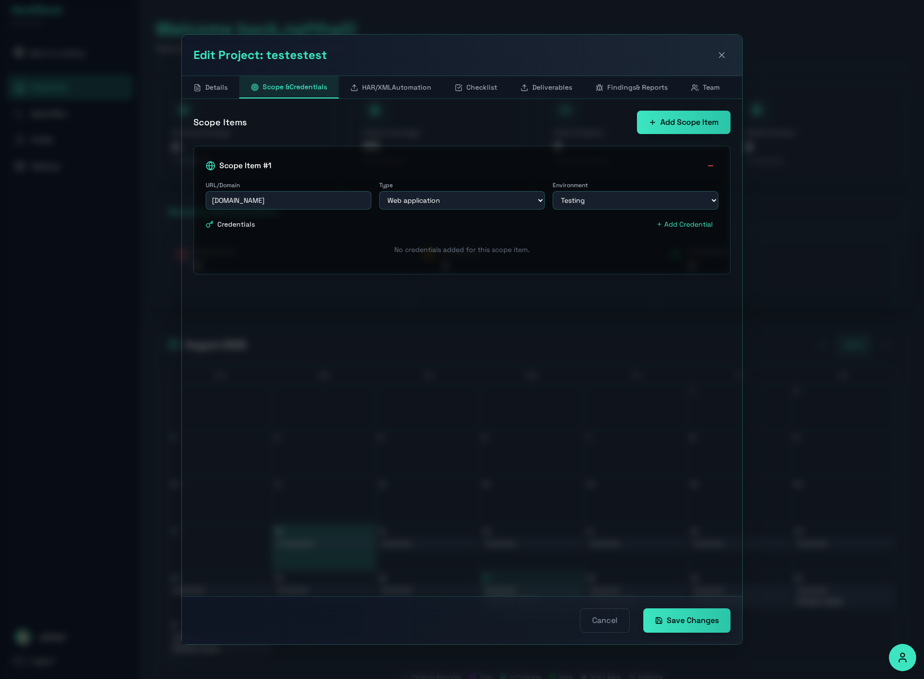
click at [684, 223] on button "Add Credential" at bounding box center [685, 224] width 68 height 14
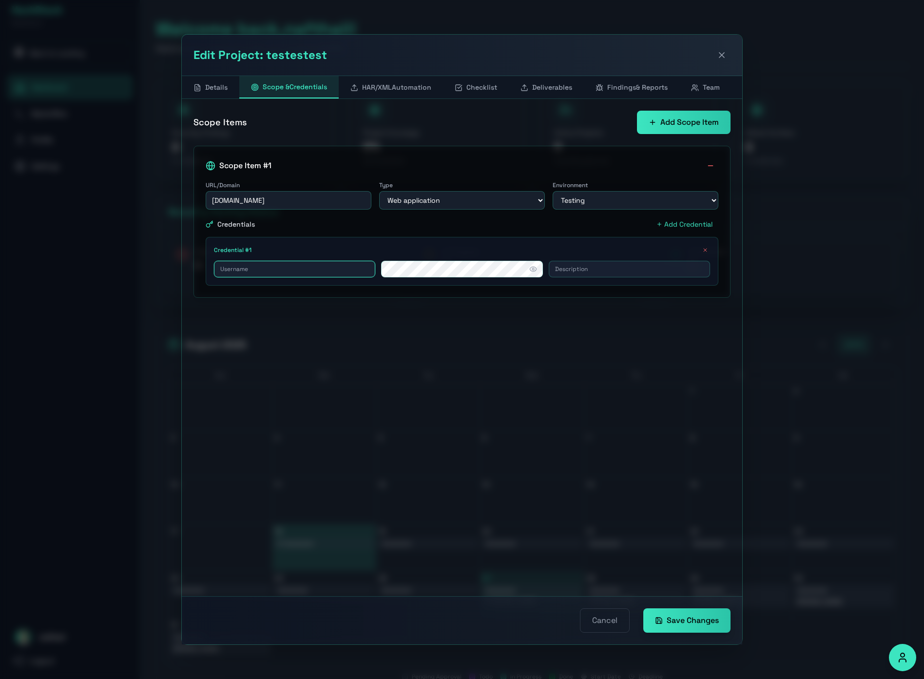
click at [274, 274] on input "text" at bounding box center [294, 269] width 161 height 17
type input "test"
click at [605, 268] on input "text" at bounding box center [629, 269] width 161 height 17
type input "test"
click at [535, 273] on icon "button" at bounding box center [533, 269] width 8 height 8
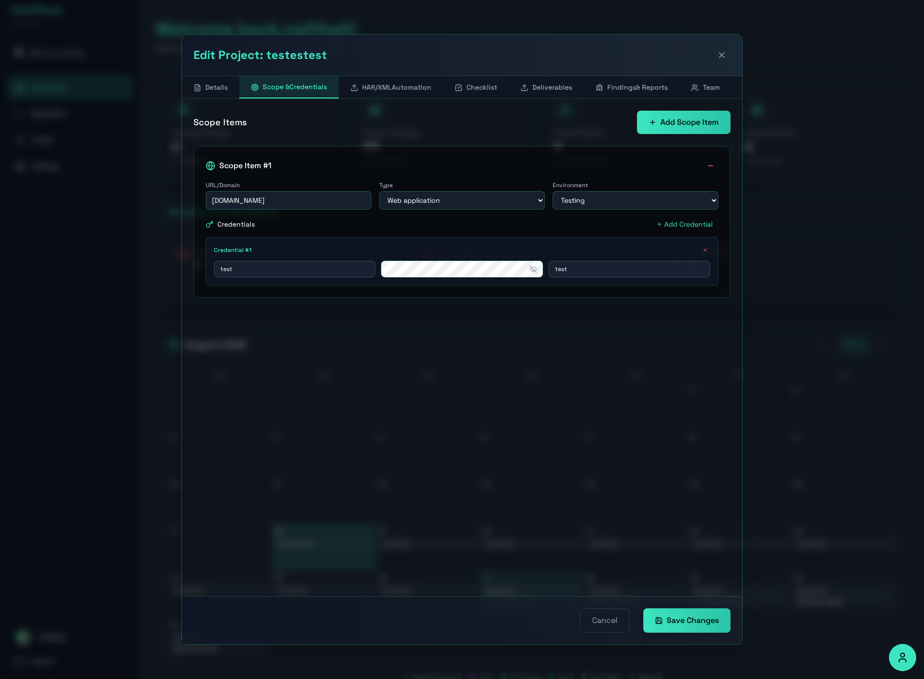
click at [535, 269] on icon "button" at bounding box center [533, 269] width 8 height 8
click at [675, 621] on button "Save Changes" at bounding box center [687, 620] width 87 height 24
click at [679, 222] on button "Add Credential" at bounding box center [685, 224] width 68 height 14
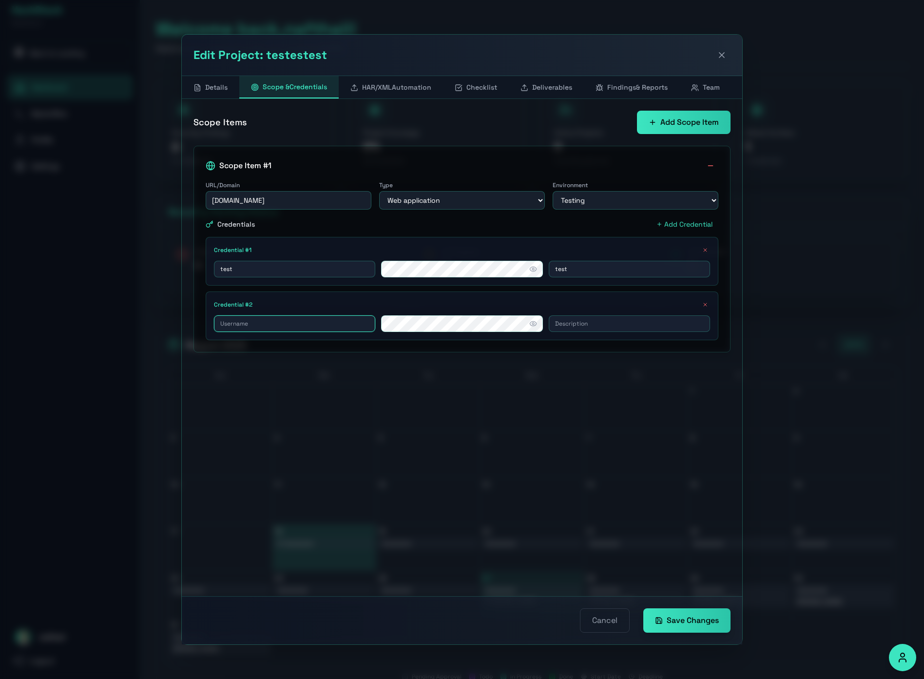
click at [325, 325] on input "text" at bounding box center [294, 323] width 161 height 17
type input "best"
click at [566, 321] on input "text" at bounding box center [629, 323] width 161 height 17
type input "best"
click at [673, 613] on button "Save Changes" at bounding box center [687, 620] width 87 height 24
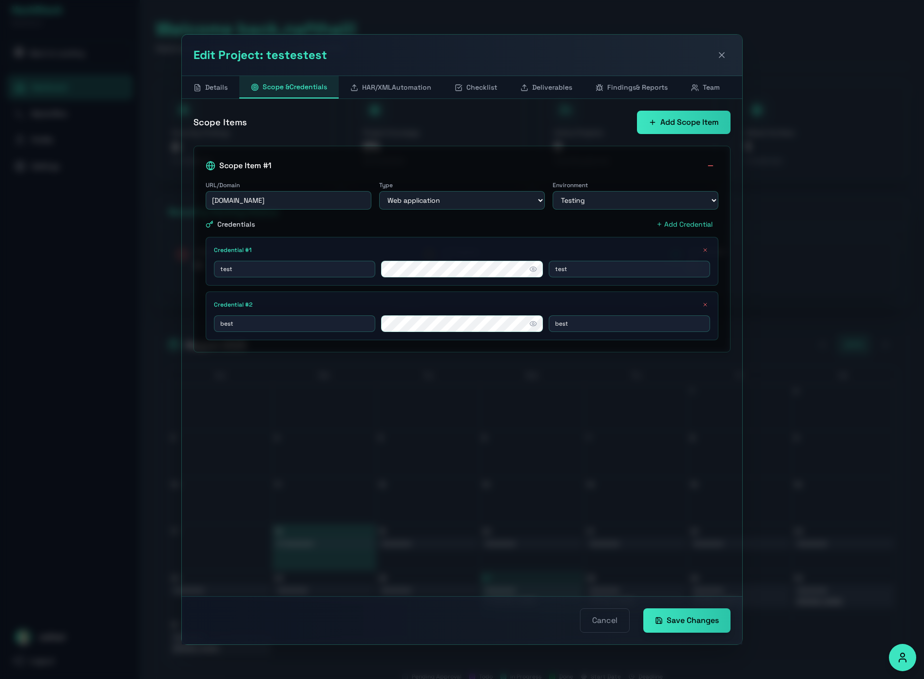
click at [723, 46] on button at bounding box center [722, 55] width 18 height 18
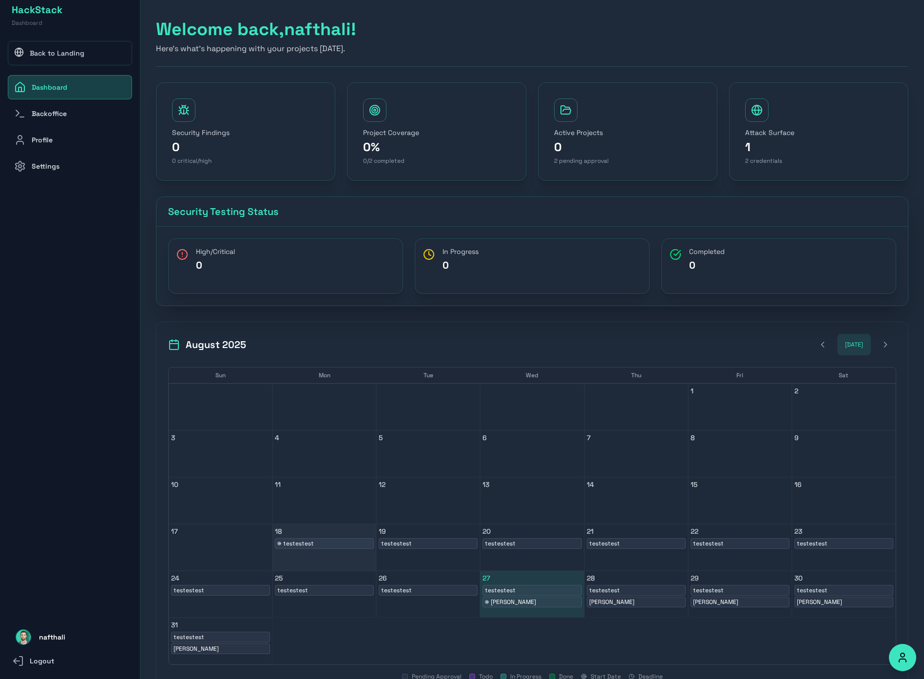
click at [322, 550] on div "18 testestest" at bounding box center [325, 547] width 104 height 47
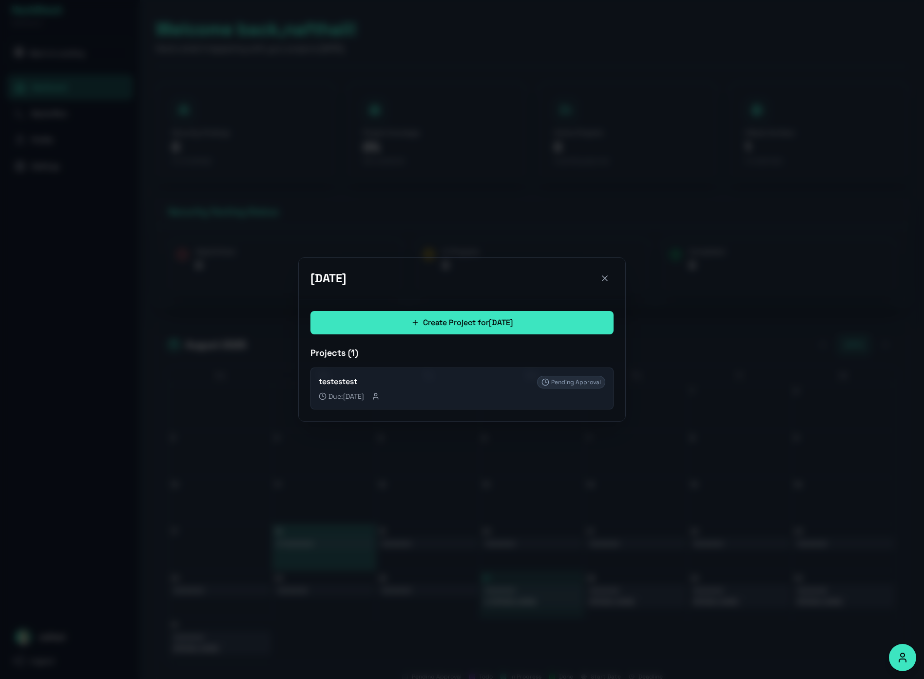
click at [603, 278] on icon at bounding box center [605, 279] width 10 height 10
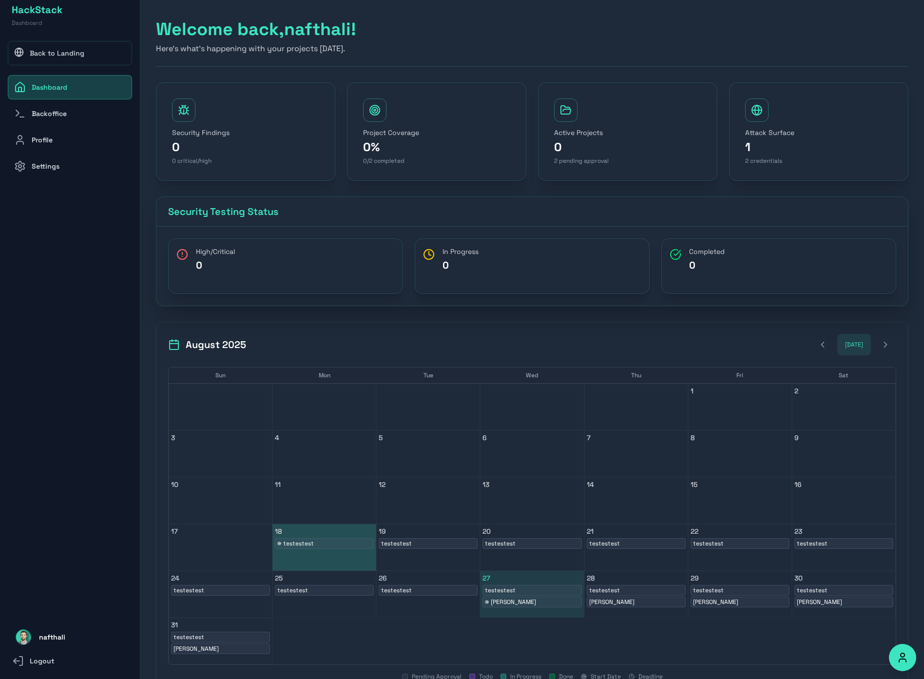
click at [40, 107] on link "Backoffice" at bounding box center [70, 113] width 124 height 24
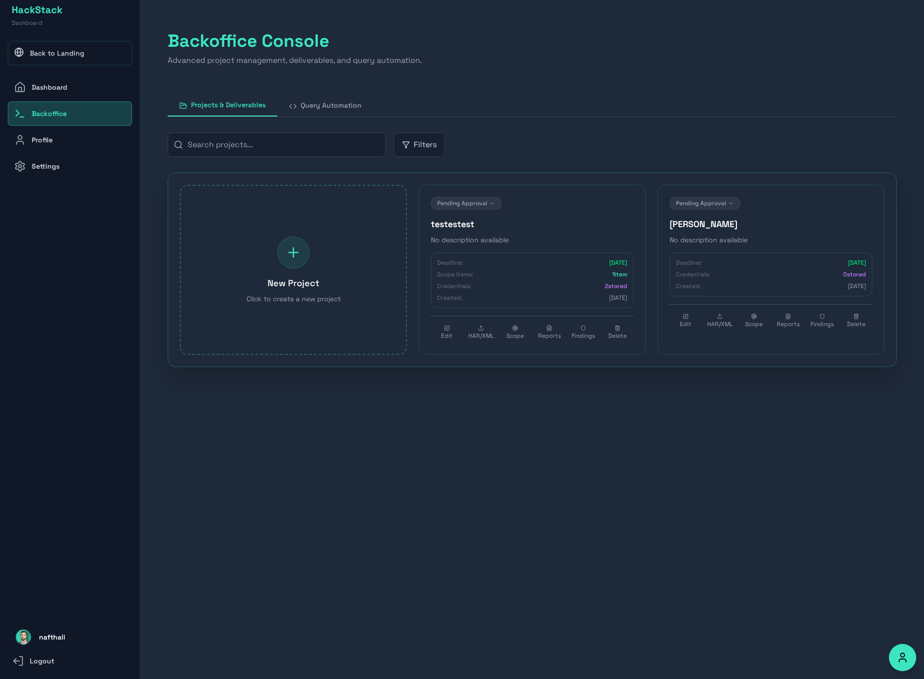
click at [321, 104] on button "Query Automation" at bounding box center [325, 105] width 96 height 22
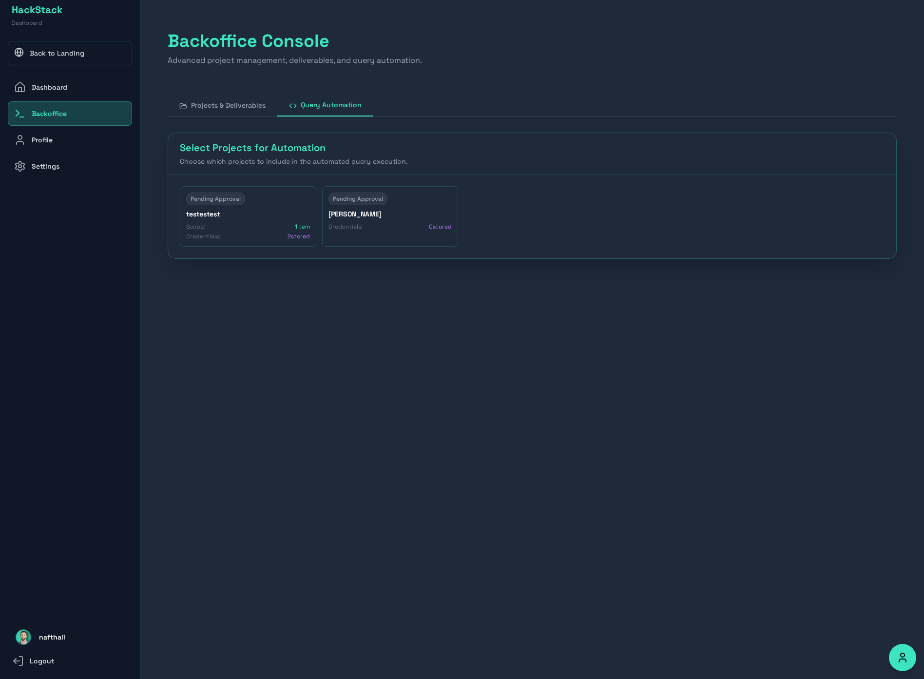
click at [254, 220] on div "Pending Approval testestest Scope: 1 item Credentials: 2 stored" at bounding box center [248, 216] width 137 height 60
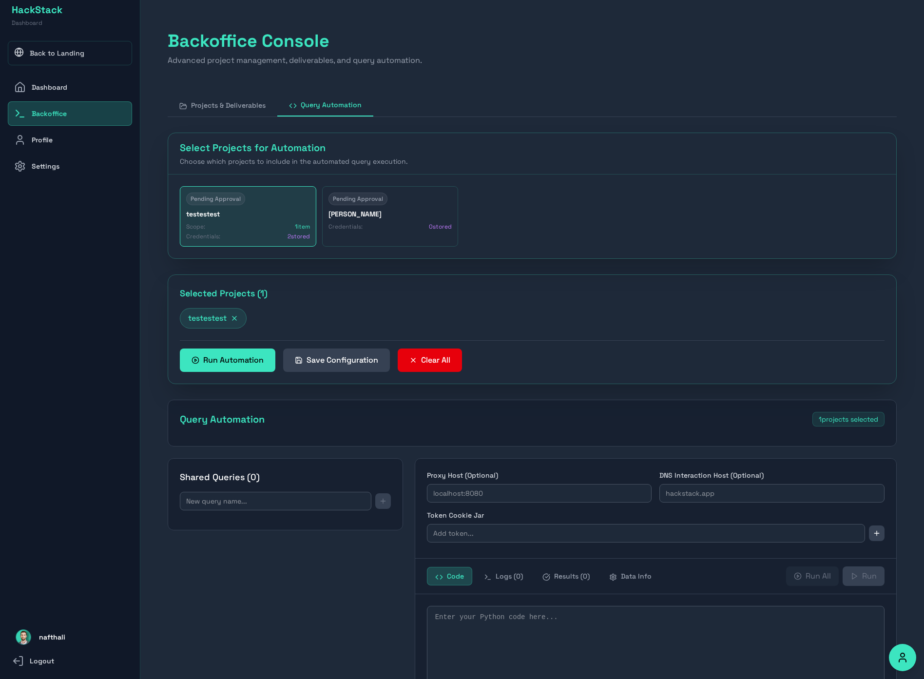
type textarea "# Company Owned Frontend Node Modules # Active; independent; focused import jso…"
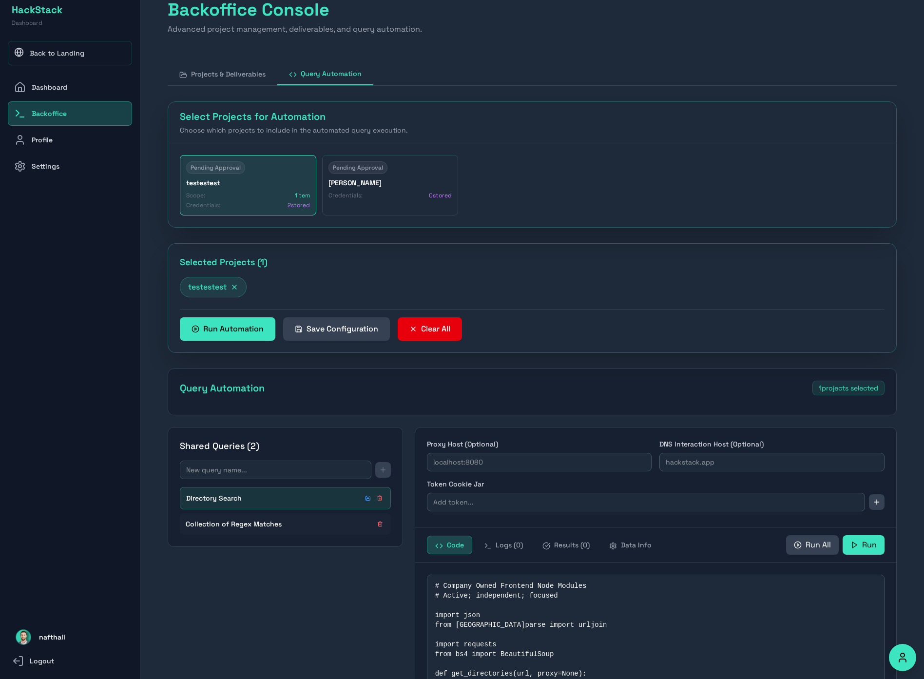
scroll to position [22, 0]
click at [514, 508] on input "text" at bounding box center [646, 502] width 438 height 19
click at [268, 195] on div "Scope: 1 item" at bounding box center [248, 196] width 124 height 8
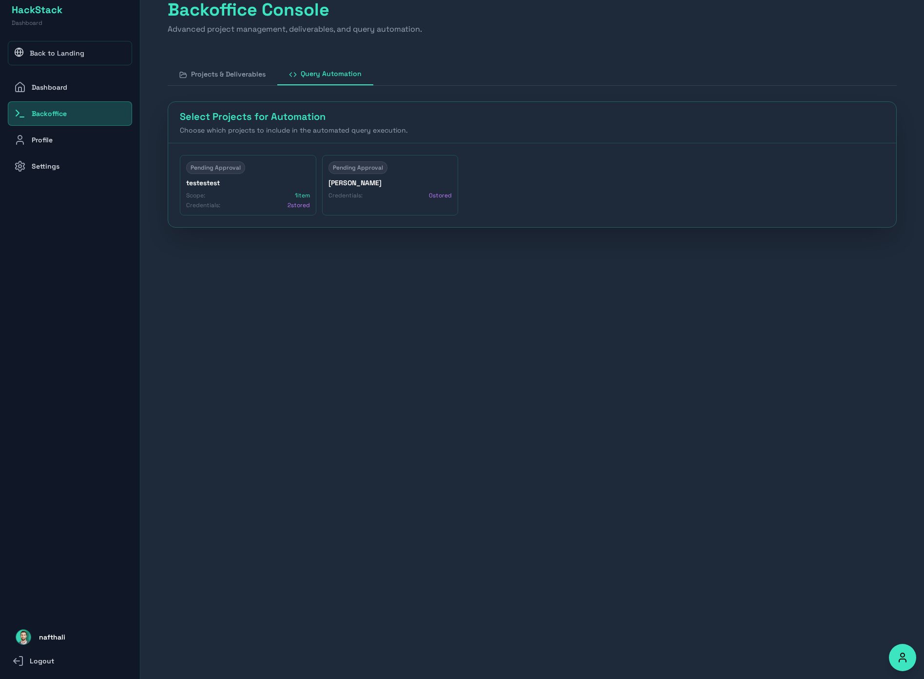
click at [249, 192] on div "Scope: 1 item" at bounding box center [248, 196] width 124 height 8
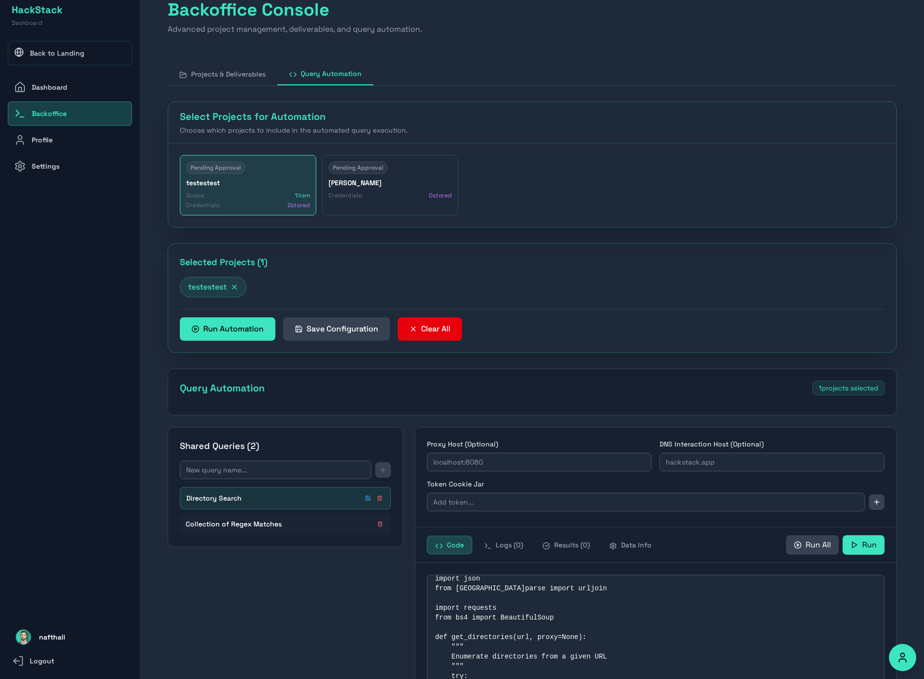
scroll to position [28, 0]
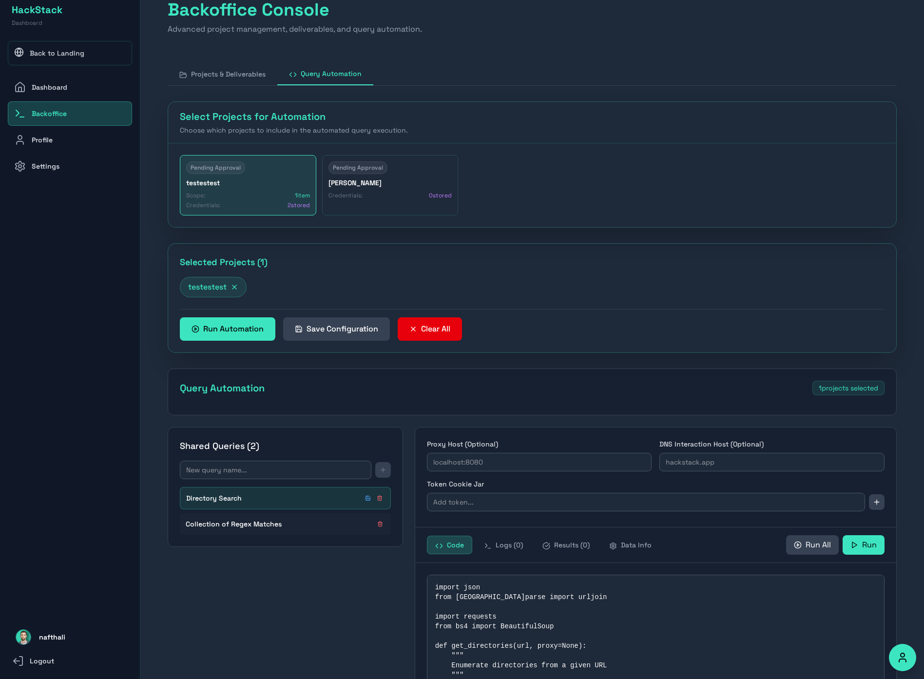
click at [282, 527] on div "Collection of Regex Matches" at bounding box center [285, 524] width 199 height 10
type textarea "import re import requests def find_patterns(url, patterns, proxy=None): """ Sea…"
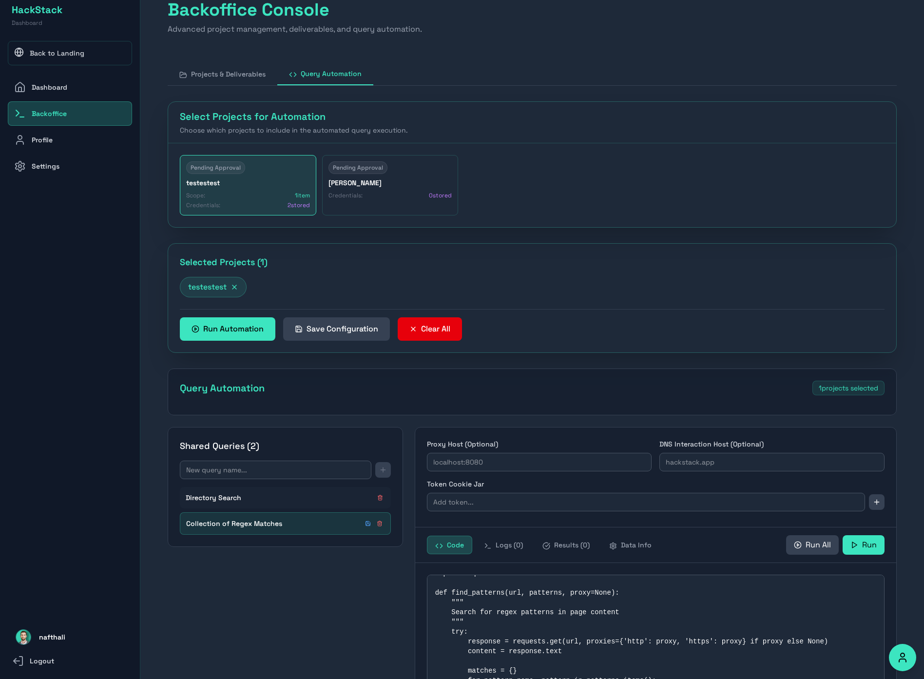
scroll to position [0, 0]
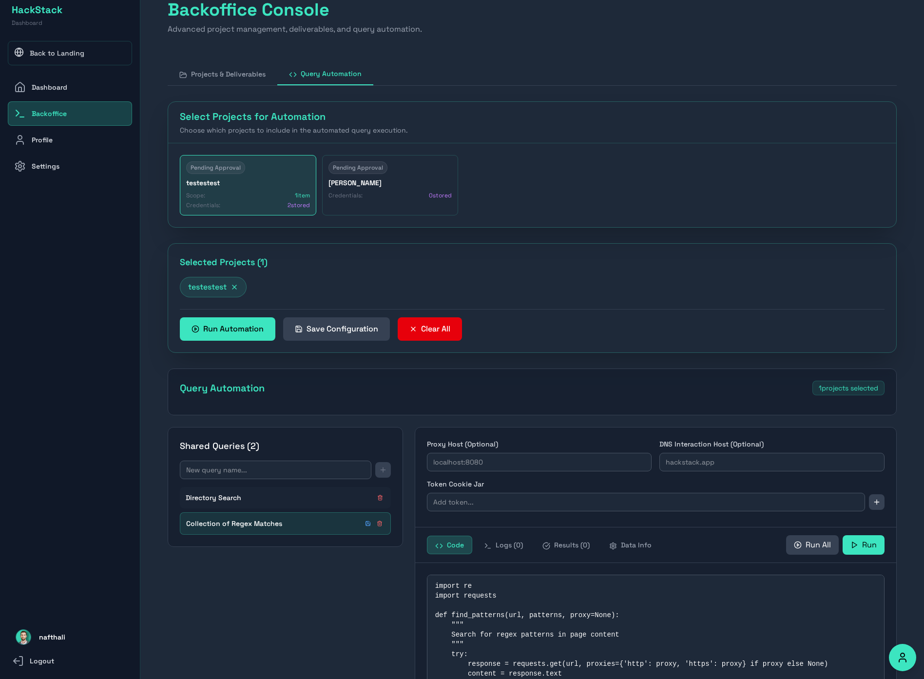
click at [231, 176] on div "Pending Approval testestest Scope: 1 item Credentials: 2 stored" at bounding box center [248, 185] width 137 height 60
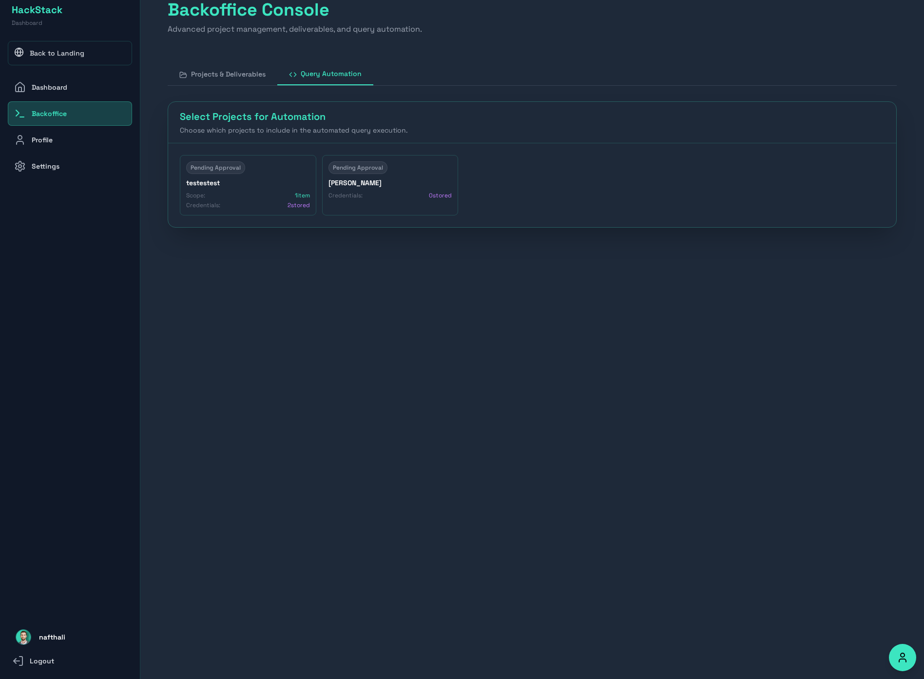
click at [58, 56] on link "Back to Landing" at bounding box center [70, 53] width 124 height 24
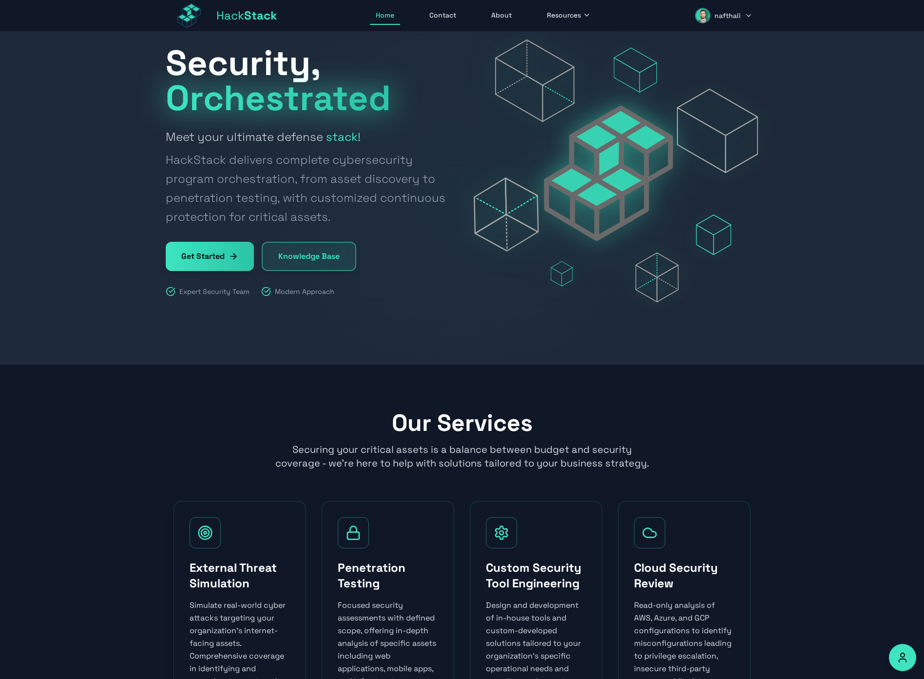
click at [723, 5] on button "nafthali" at bounding box center [723, 15] width 69 height 23
click at [701, 46] on link "Dashboard" at bounding box center [711, 42] width 93 height 21
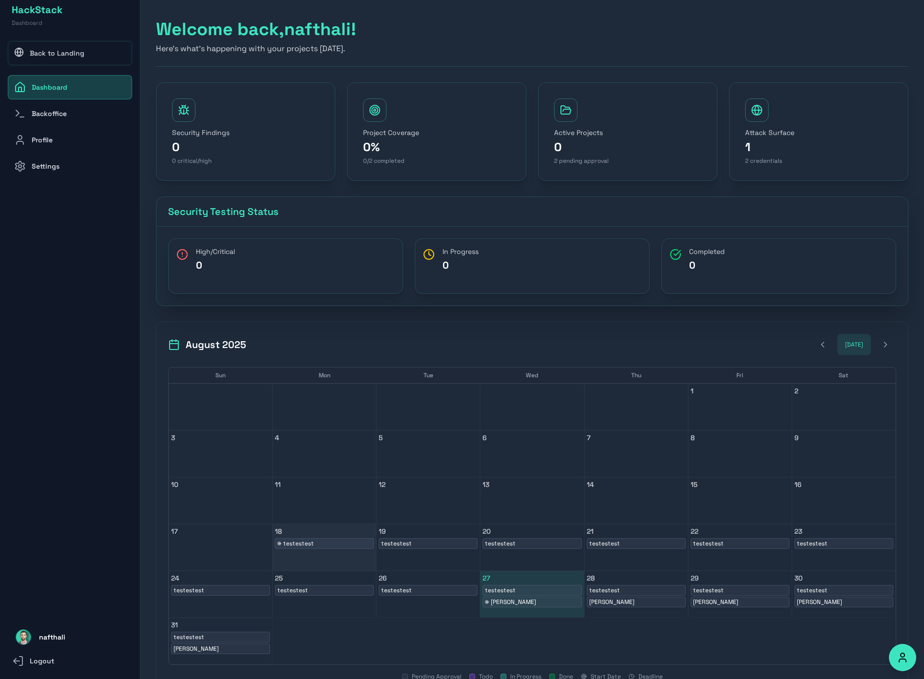
click at [311, 546] on span "testestest" at bounding box center [298, 544] width 31 height 8
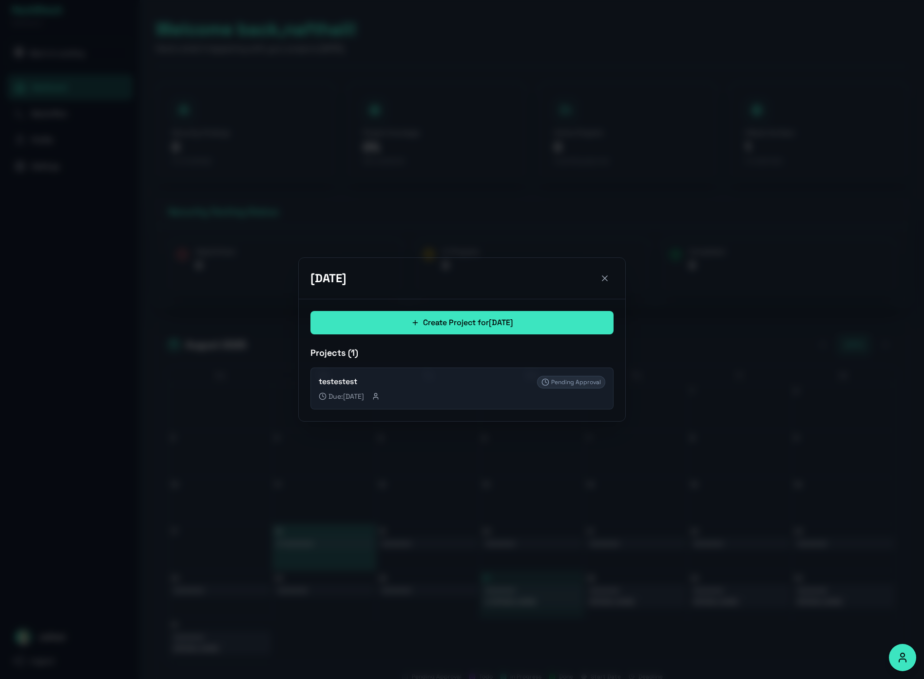
click at [383, 382] on h4 "testestest" at bounding box center [428, 382] width 218 height 12
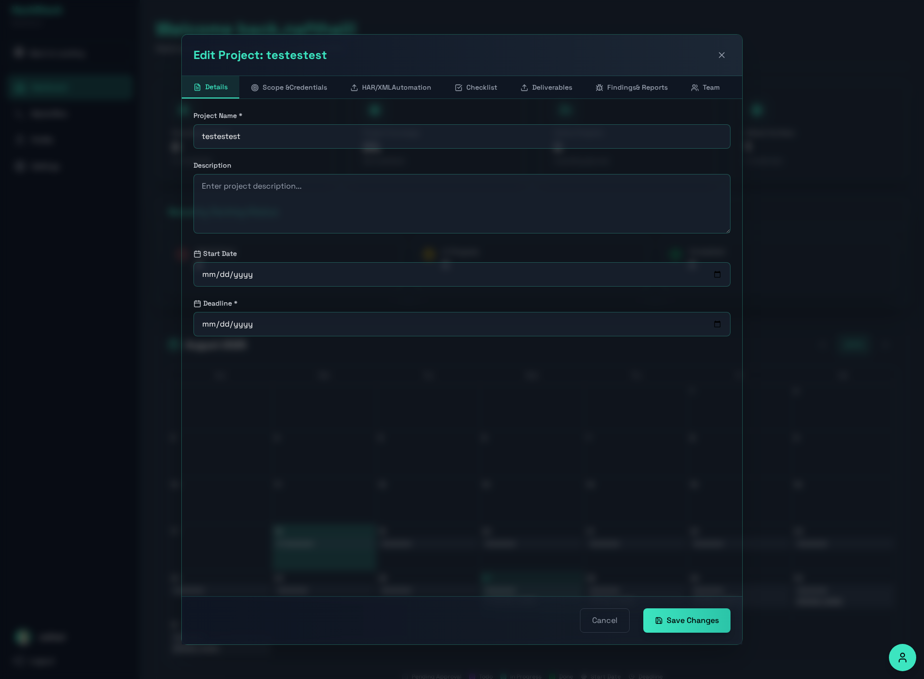
click at [482, 88] on button "Checklist" at bounding box center [476, 87] width 66 height 22
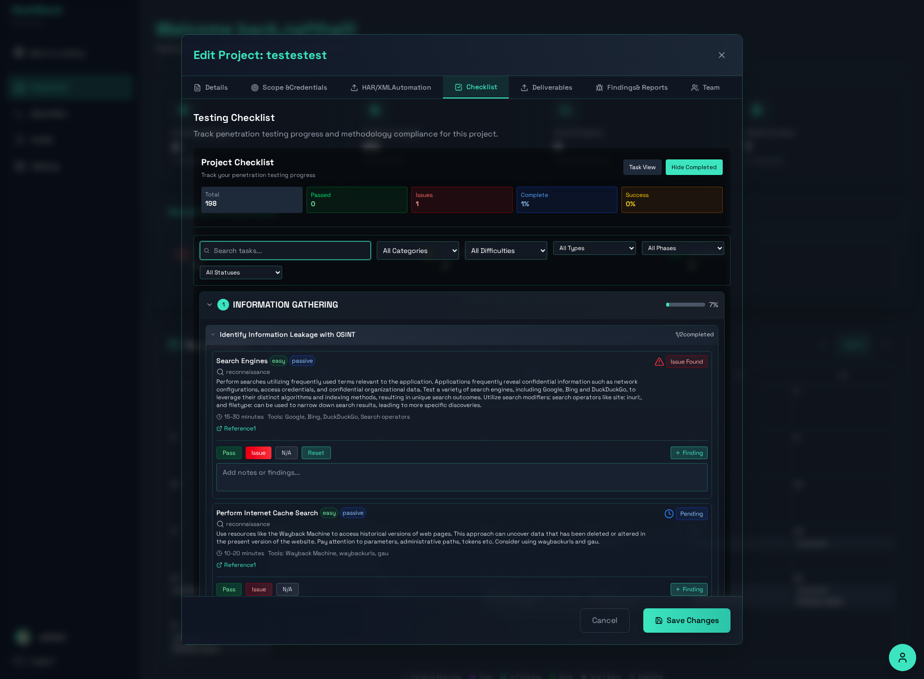
click at [262, 251] on input "text" at bounding box center [285, 250] width 171 height 19
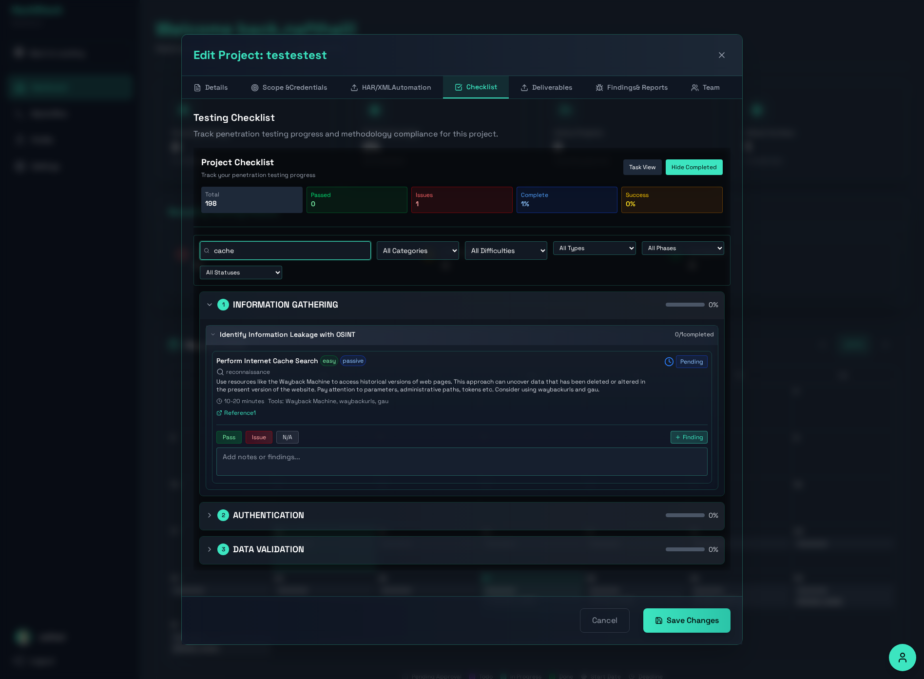
type input "cache"
click at [277, 551] on h2 "DATA VALIDATION" at bounding box center [268, 550] width 71 height 14
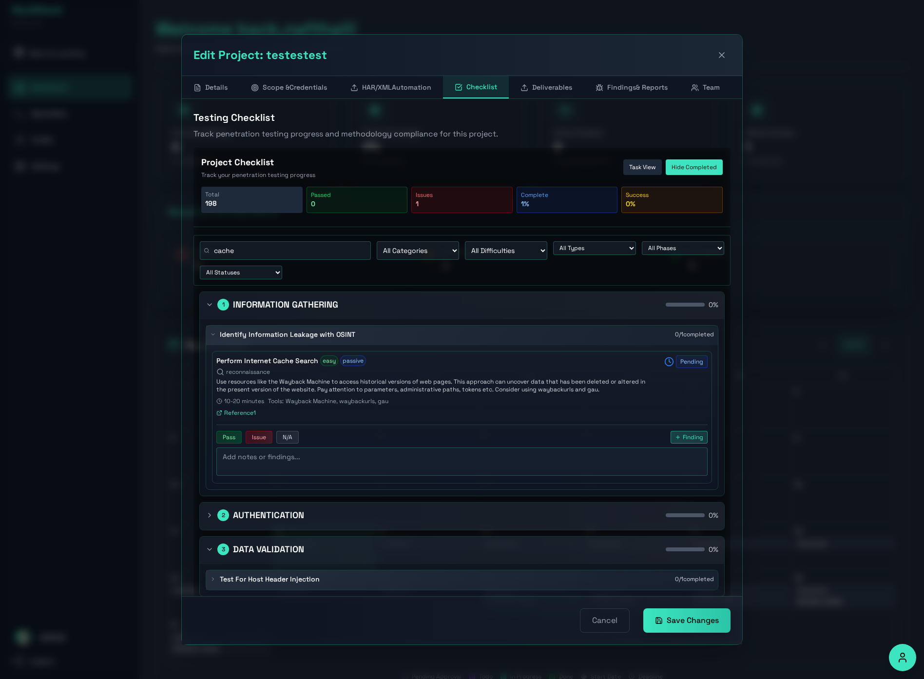
scroll to position [17, 0]
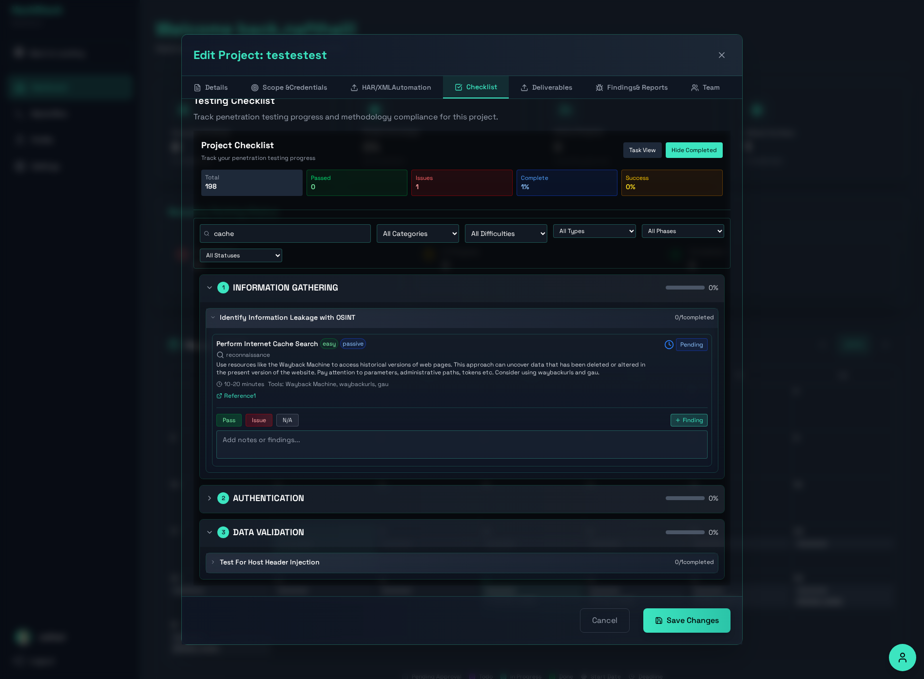
click at [313, 562] on h3 "Test For Host Header Injection" at bounding box center [270, 562] width 100 height 10
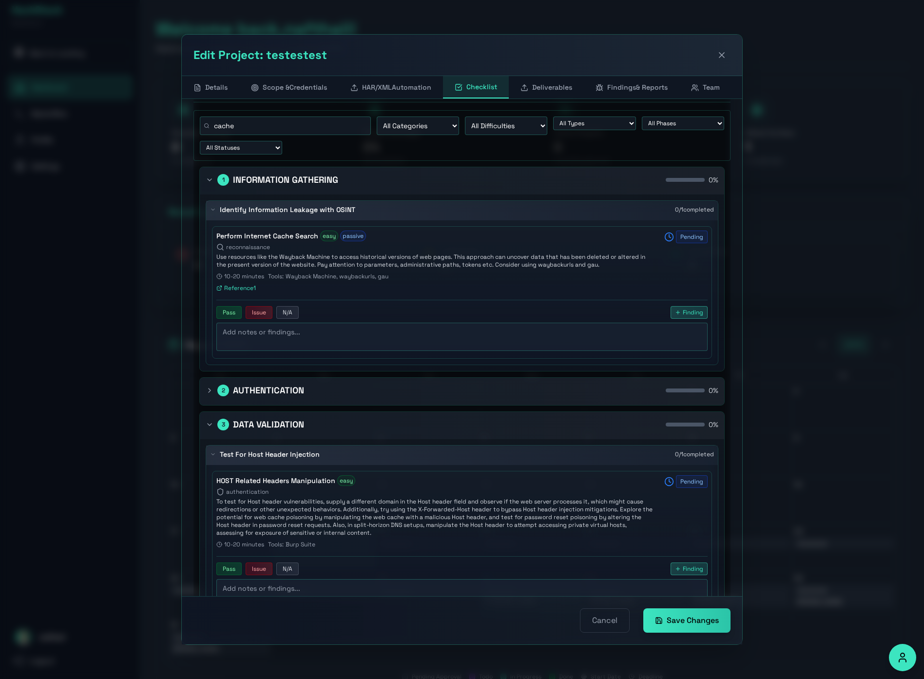
scroll to position [173, 0]
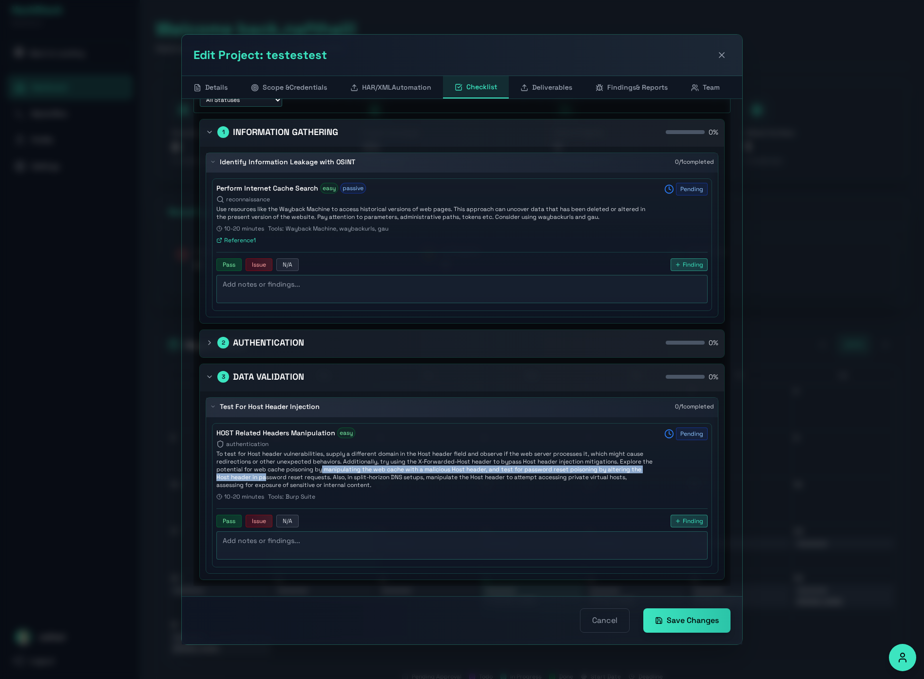
drag, startPoint x: 277, startPoint y: 472, endPoint x: 332, endPoint y: 469, distance: 55.2
click at [332, 469] on p "To test for Host header vulnerabilities, supply a different domain in the Host …" at bounding box center [434, 469] width 436 height 39
click at [253, 518] on button "Issue" at bounding box center [259, 521] width 27 height 13
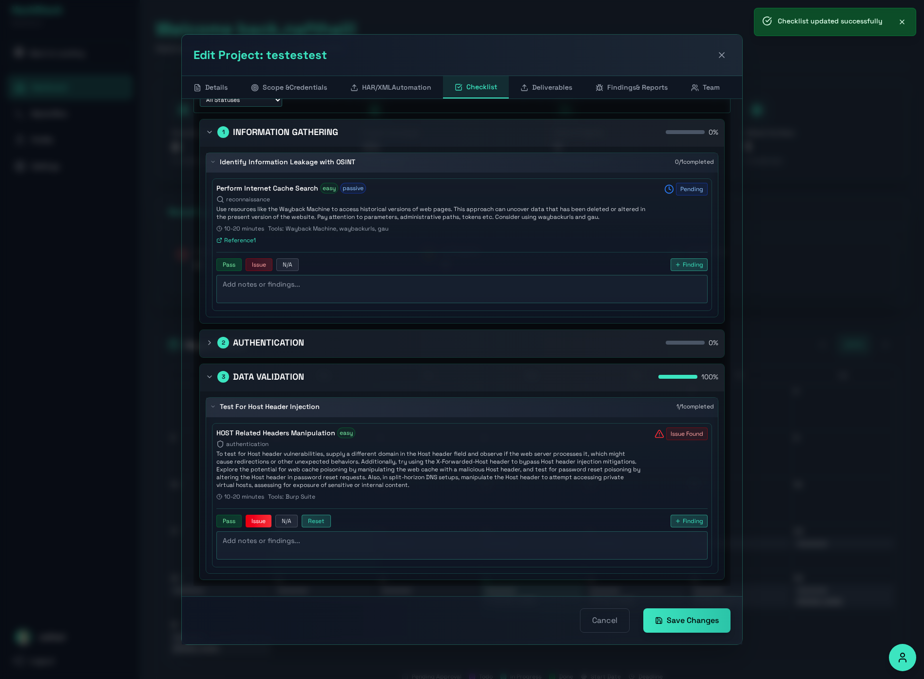
click at [688, 523] on span "Finding" at bounding box center [693, 521] width 20 height 8
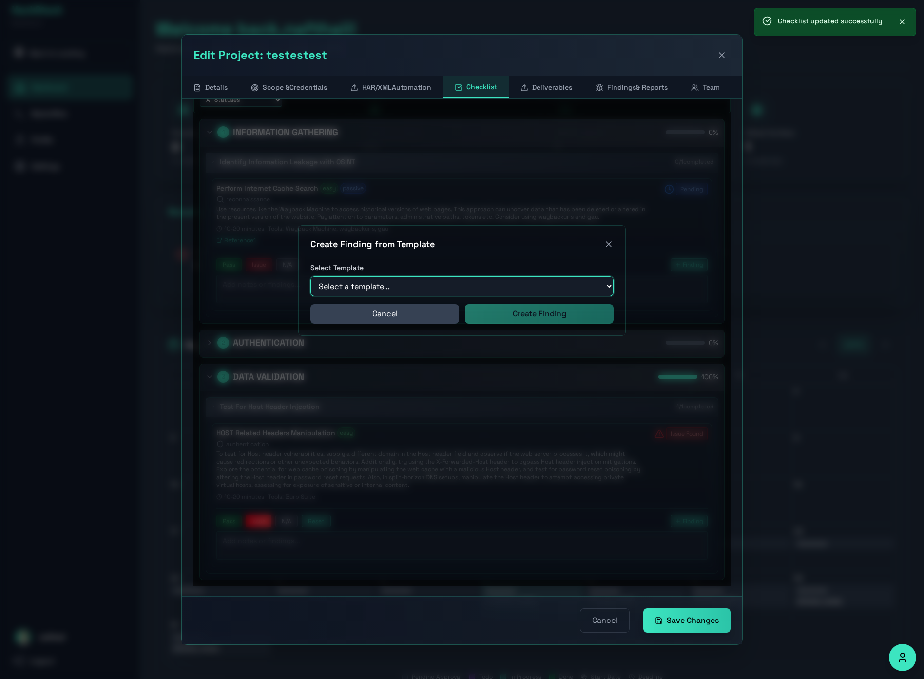
click at [491, 282] on select "Select a template..." at bounding box center [462, 286] width 303 height 20
click at [311, 276] on select "Select a template..." at bounding box center [462, 286] width 303 height 20
click at [608, 245] on icon at bounding box center [609, 244] width 10 height 10
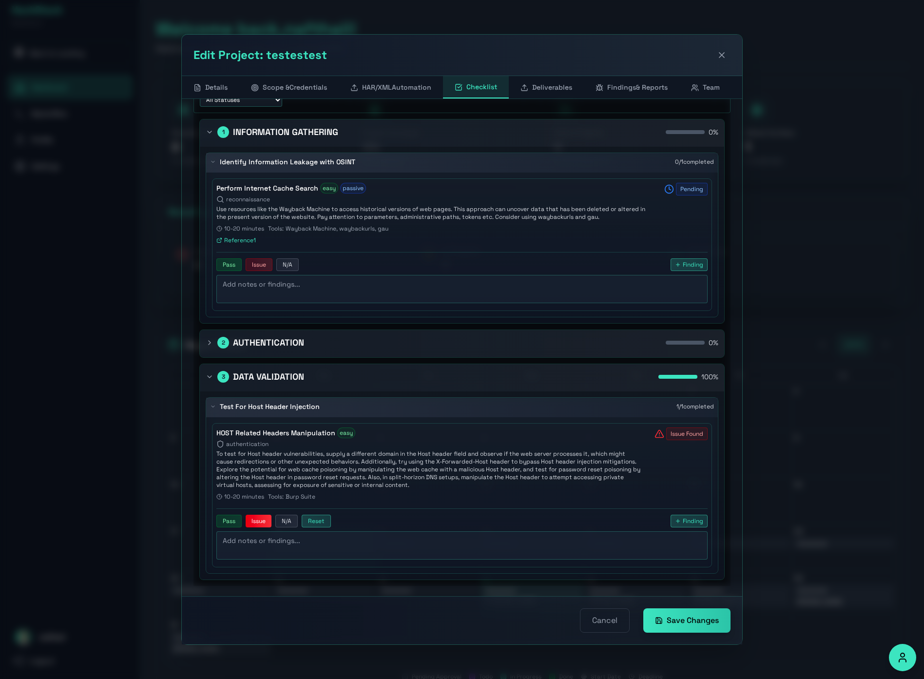
click at [683, 526] on button "Finding" at bounding box center [689, 521] width 37 height 13
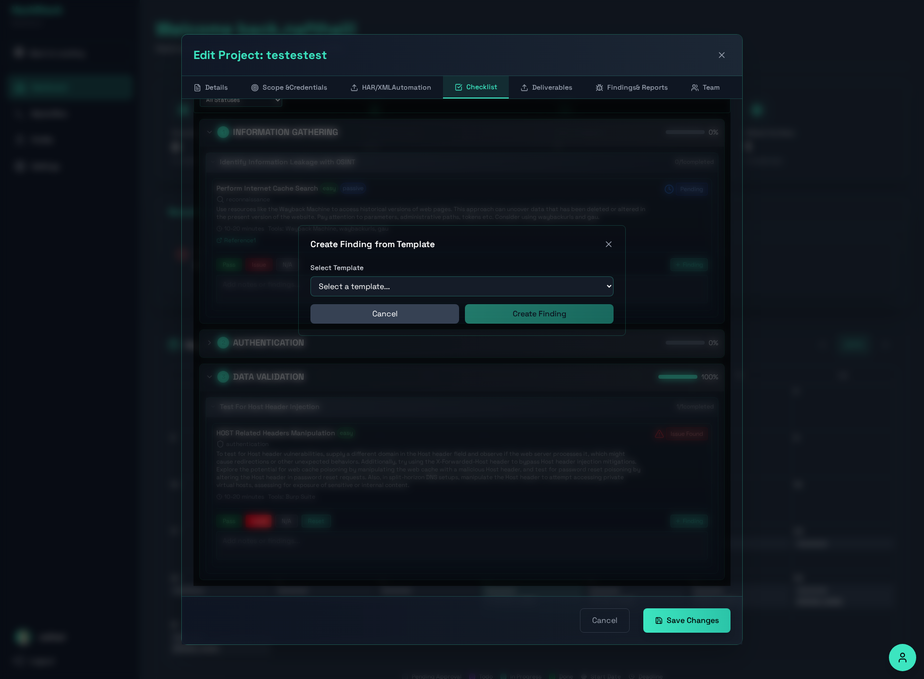
click at [606, 242] on icon at bounding box center [608, 244] width 5 height 5
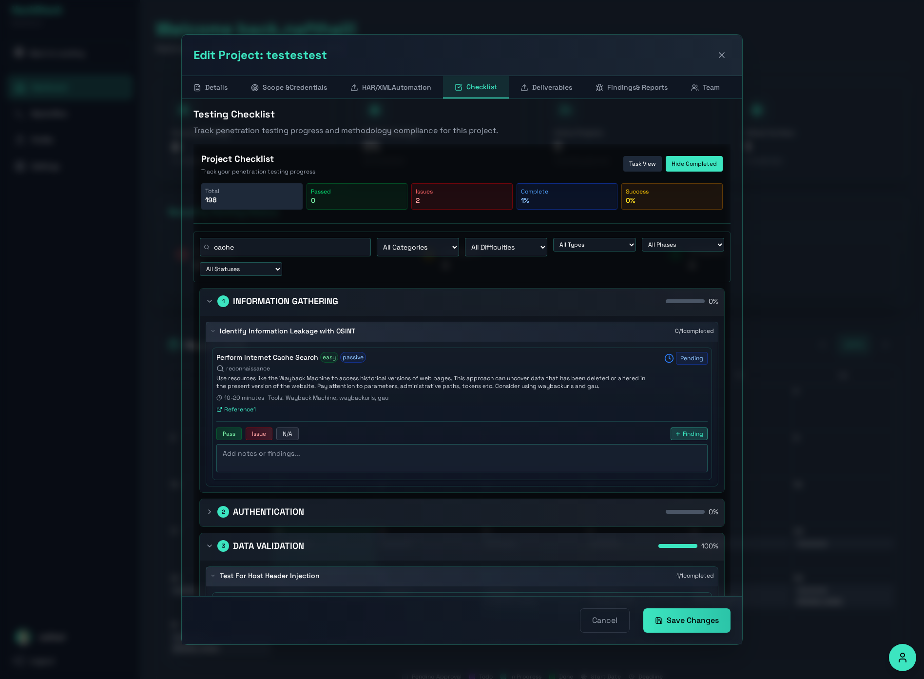
scroll to position [2, 0]
click at [624, 83] on span "Findings" at bounding box center [621, 87] width 29 height 9
select select "HackStack_Eng_Word"
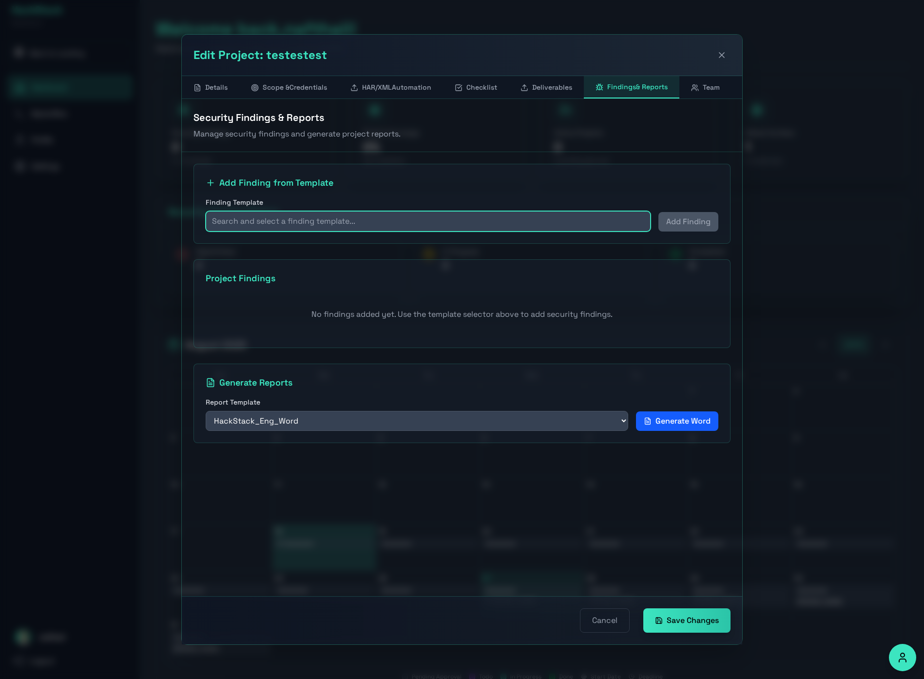
click at [521, 223] on input "text" at bounding box center [428, 221] width 445 height 20
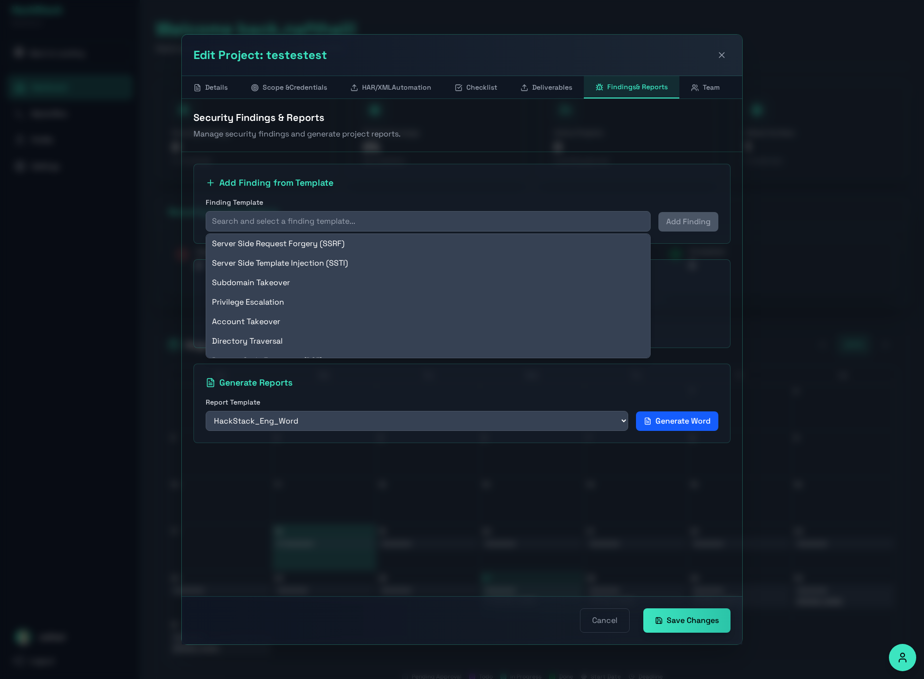
click at [435, 274] on div "Subdomain Takeover" at bounding box center [428, 283] width 444 height 20
type input "Subdomain Takeover"
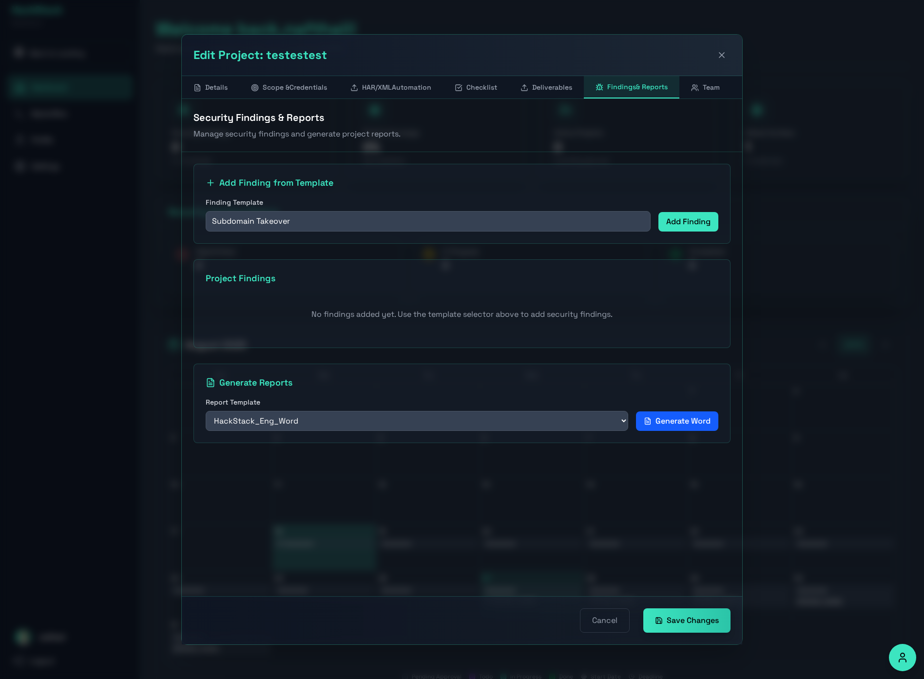
click at [672, 228] on button "Add Finding" at bounding box center [689, 222] width 60 height 20
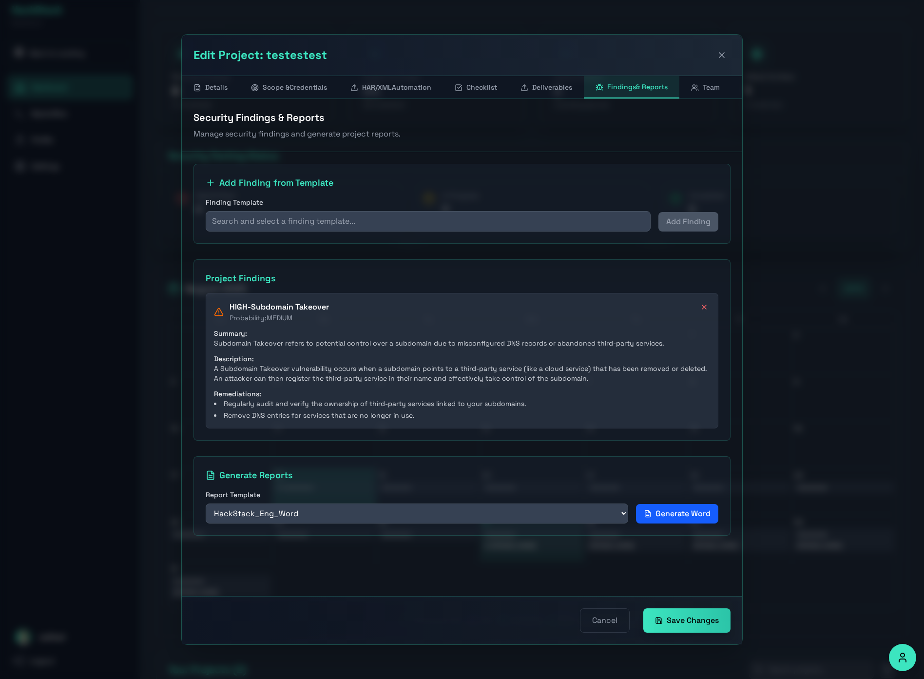
scroll to position [60, 0]
click at [475, 91] on button "Checklist" at bounding box center [476, 87] width 66 height 22
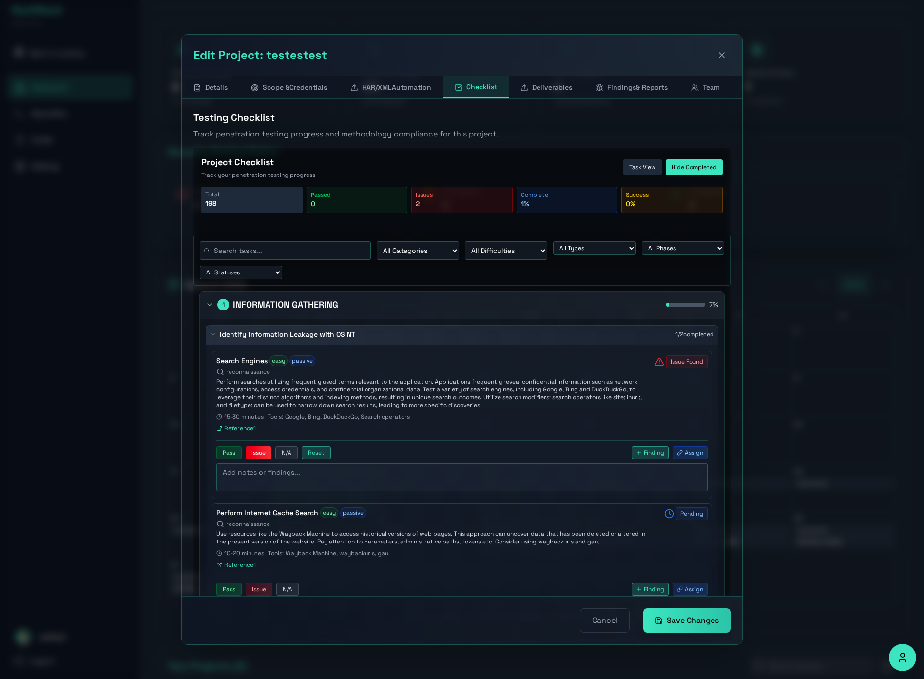
click at [623, 92] on button "Findings & Reports" at bounding box center [632, 87] width 96 height 22
select select "HackStack_Eng_Word"
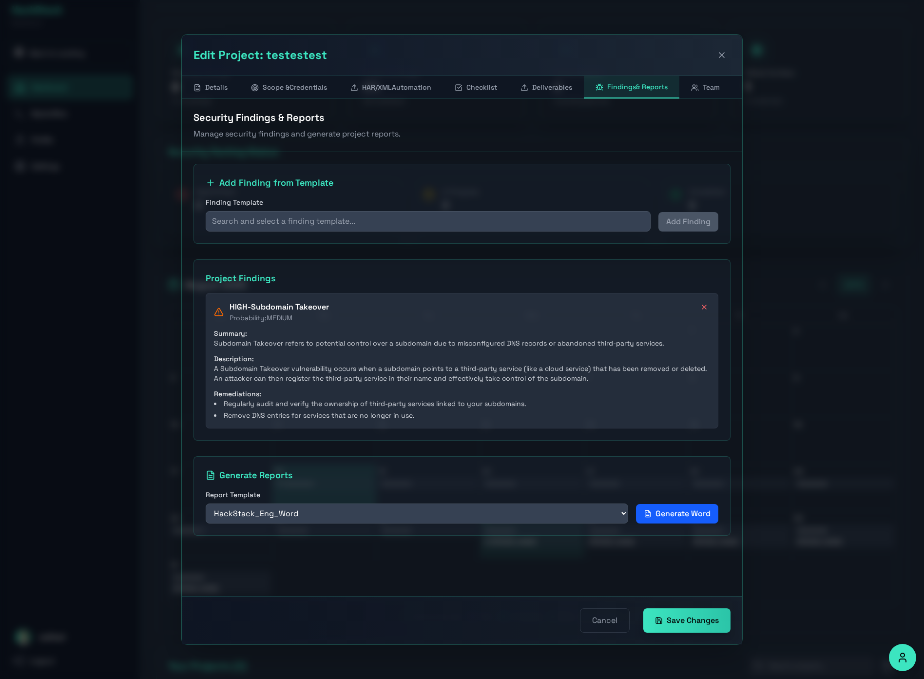
click at [713, 82] on button "Team" at bounding box center [706, 87] width 52 height 22
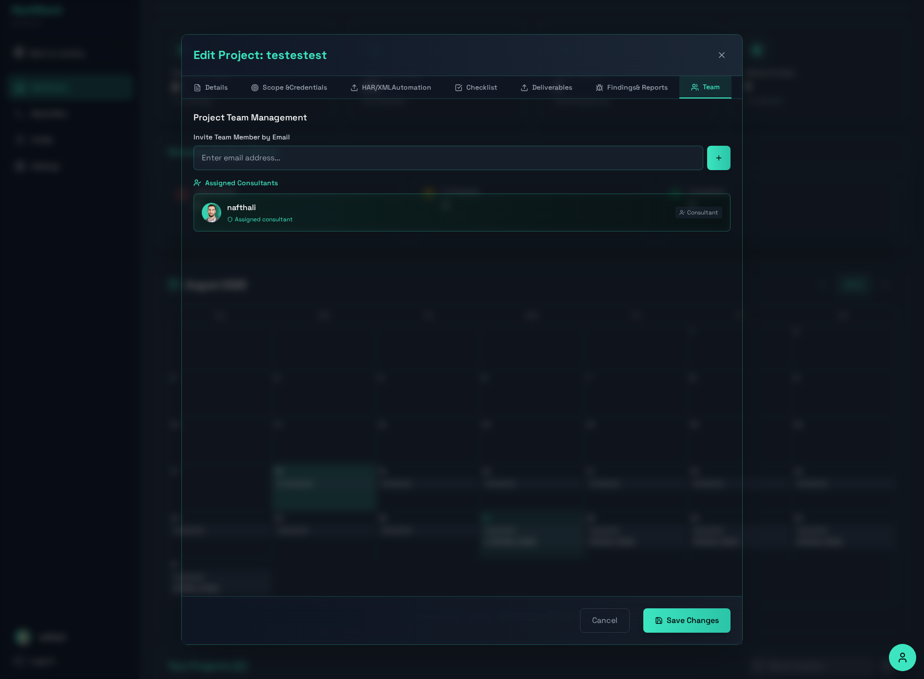
click at [640, 91] on span "& Reports" at bounding box center [652, 87] width 32 height 9
select select "HackStack_Eng_Word"
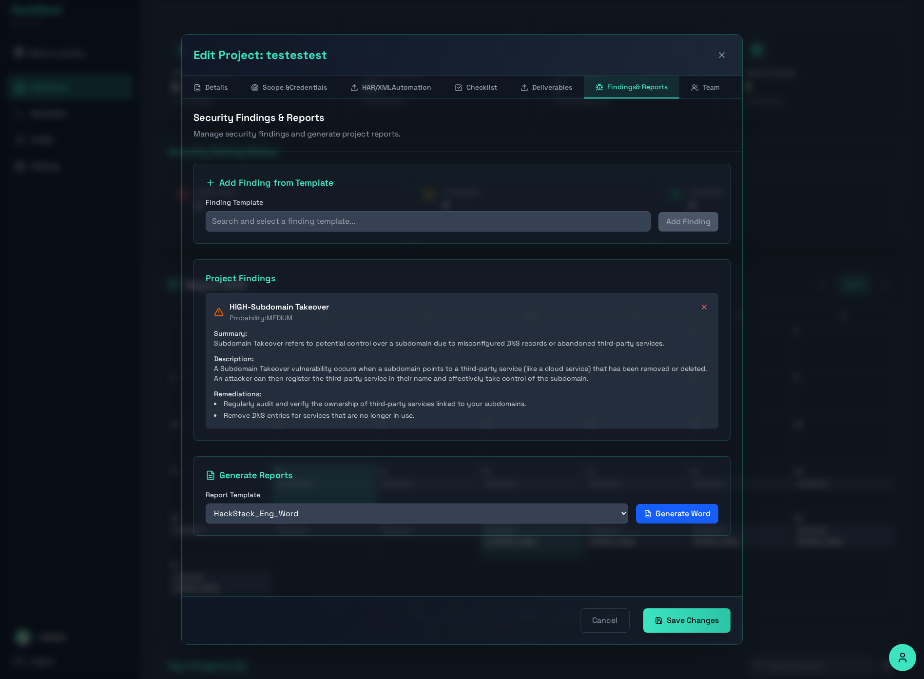
click at [536, 88] on button "Deliverables" at bounding box center [546, 87] width 75 height 22
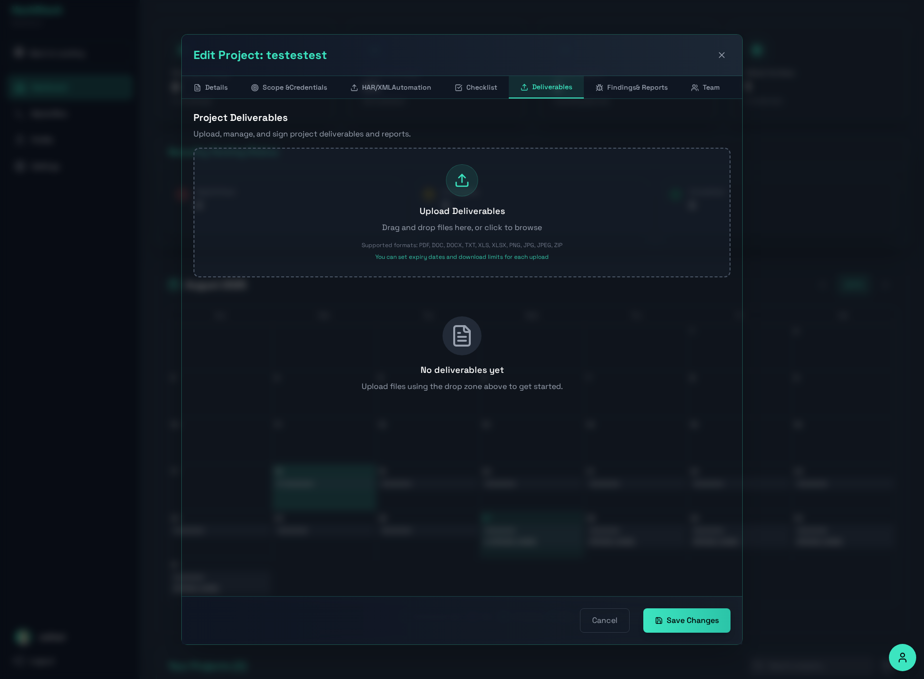
click at [483, 85] on button "Checklist" at bounding box center [476, 87] width 66 height 22
